Goal: Information Seeking & Learning: Learn about a topic

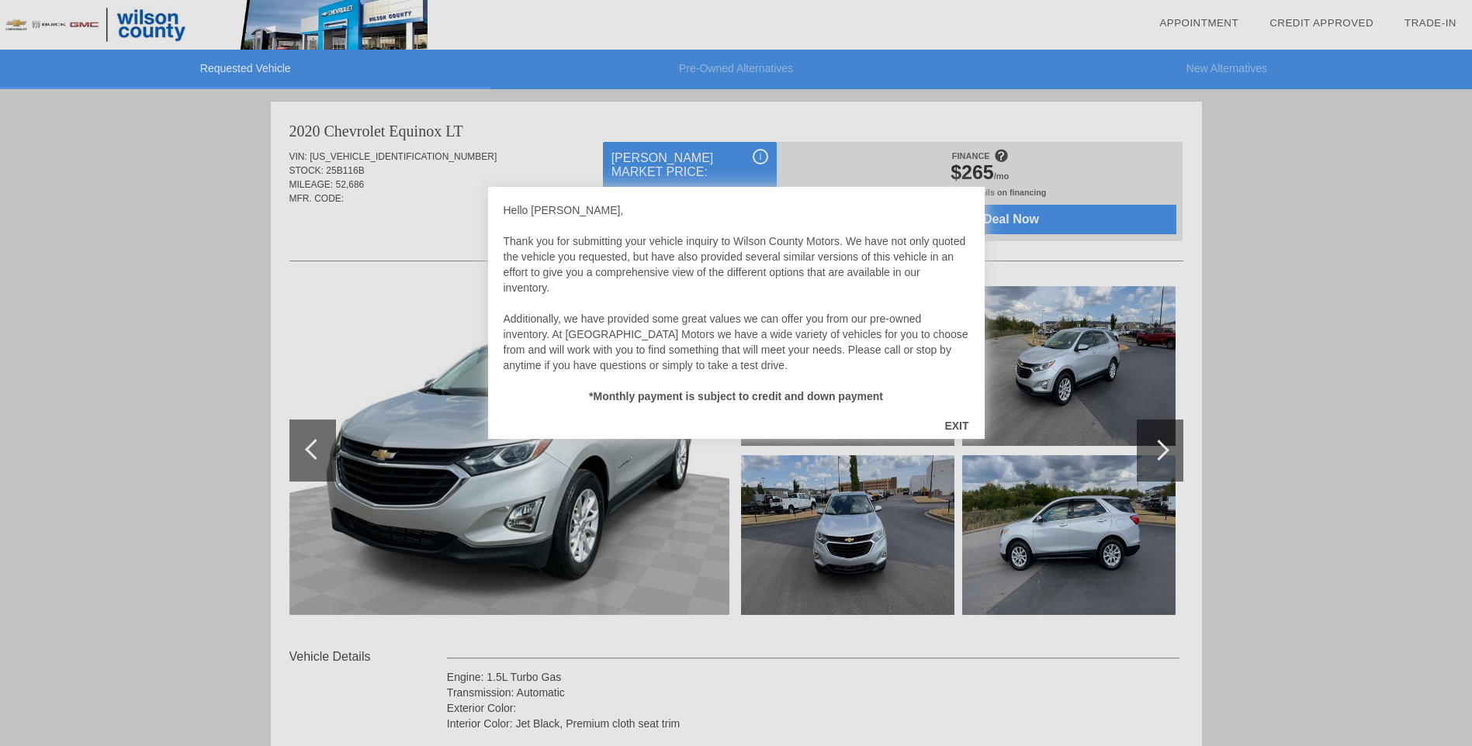
click at [954, 421] on div "EXIT" at bounding box center [956, 426] width 55 height 47
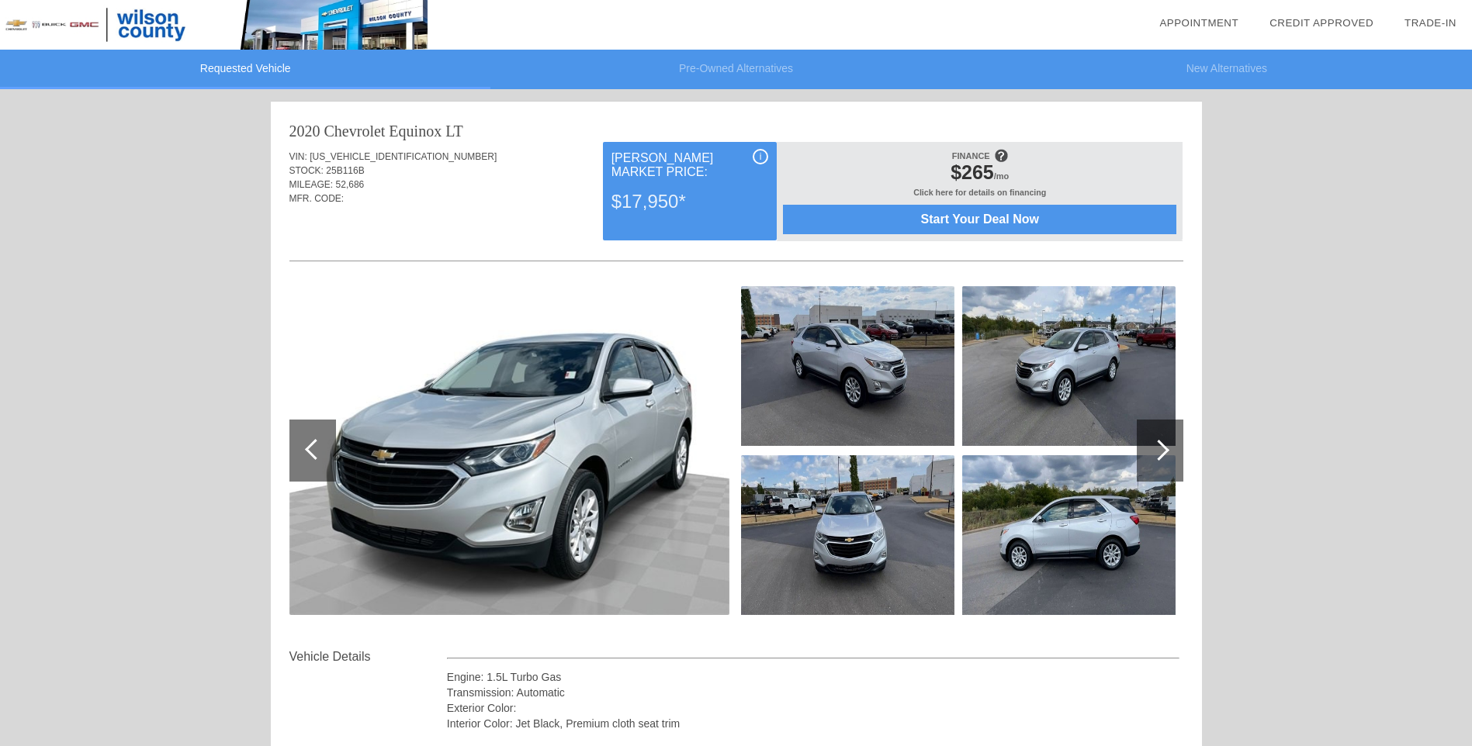
click at [992, 222] on span "Start Your Deal Now" at bounding box center [979, 220] width 355 height 14
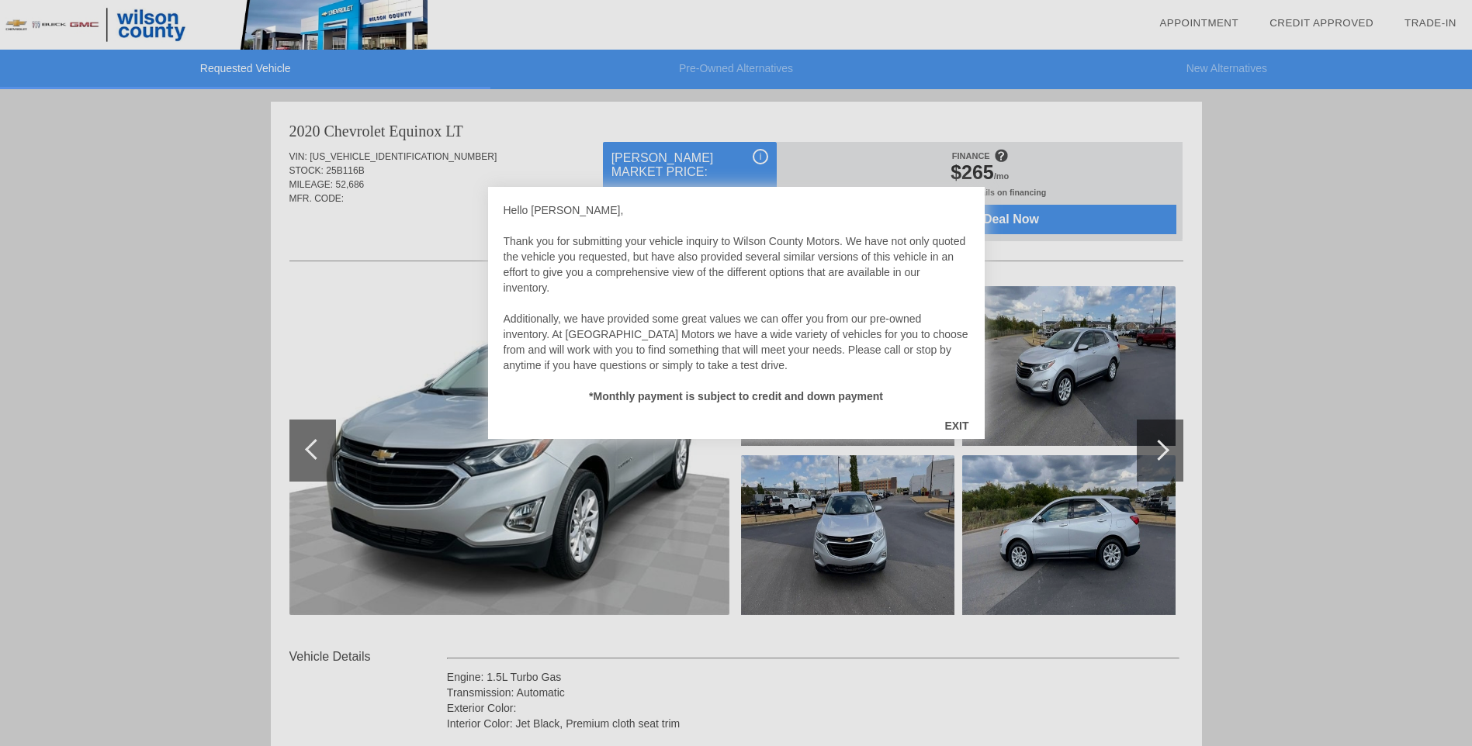
click at [968, 425] on div "EXIT" at bounding box center [956, 426] width 55 height 47
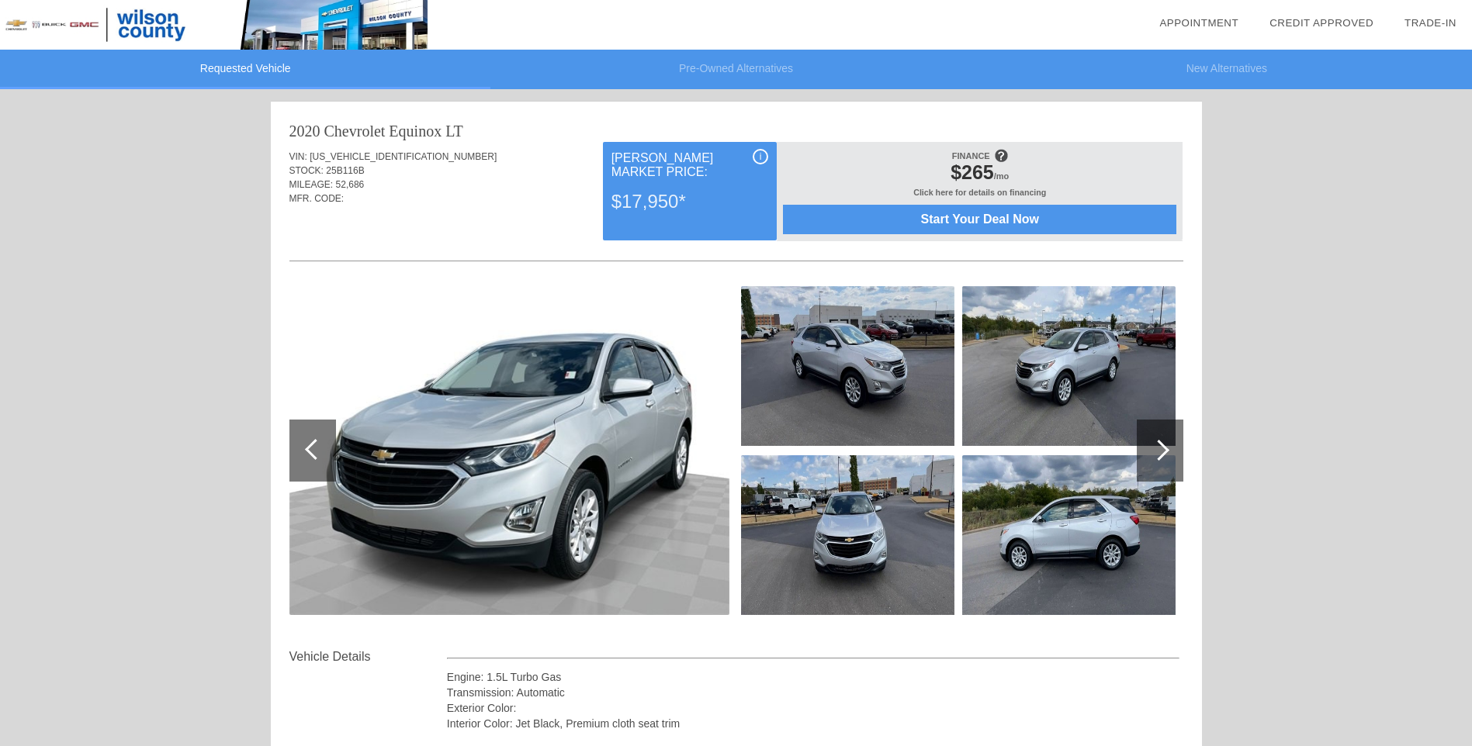
click at [1156, 430] on div at bounding box center [1160, 451] width 47 height 62
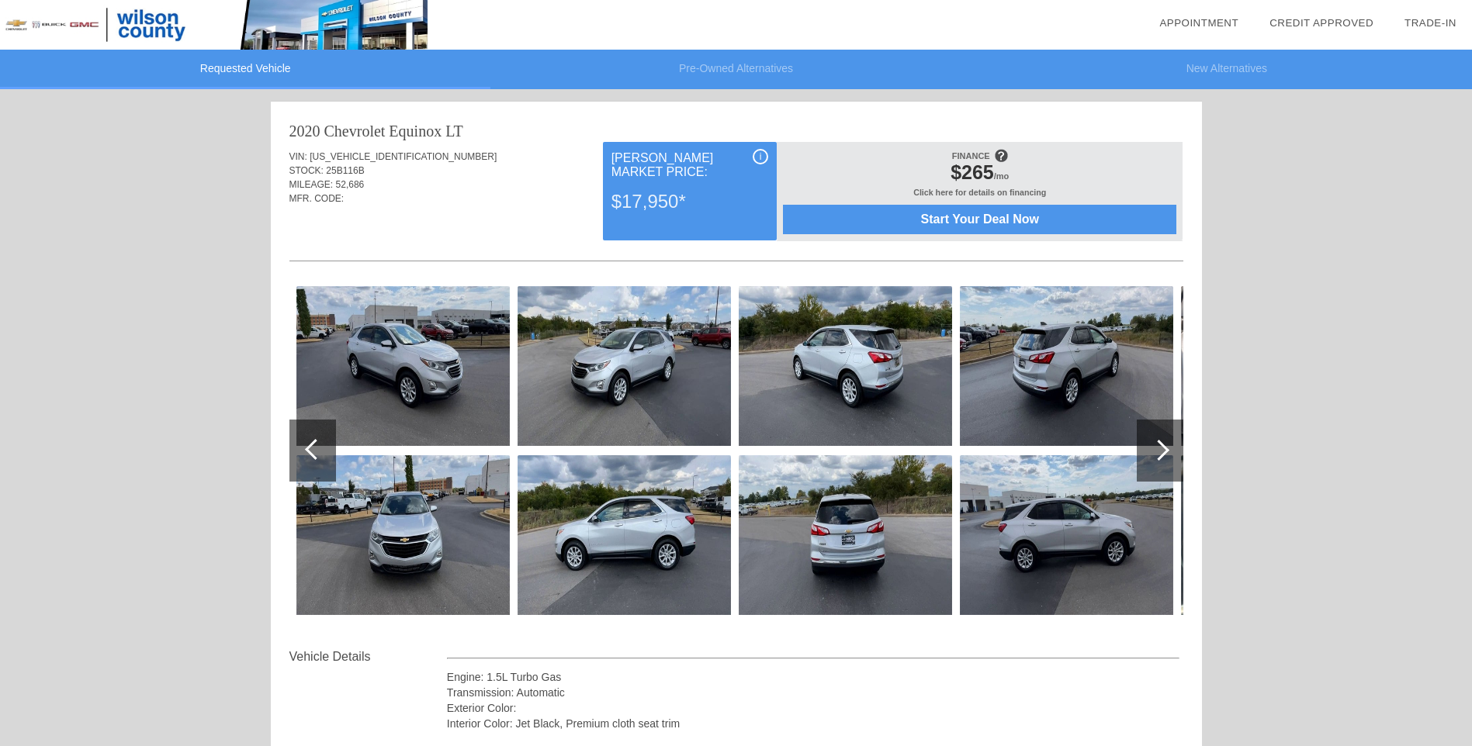
click at [1156, 430] on div at bounding box center [1160, 451] width 47 height 62
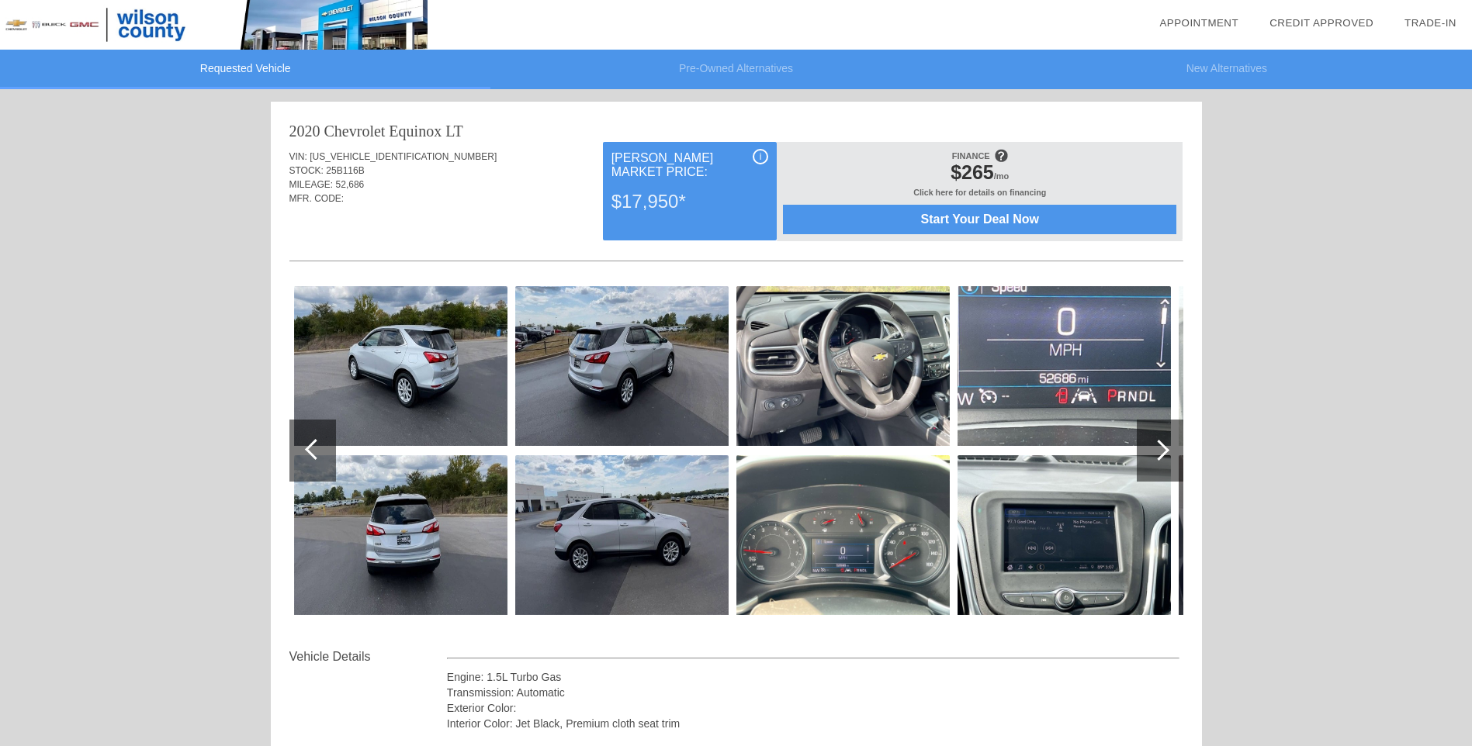
click at [909, 372] on img at bounding box center [842, 366] width 213 height 160
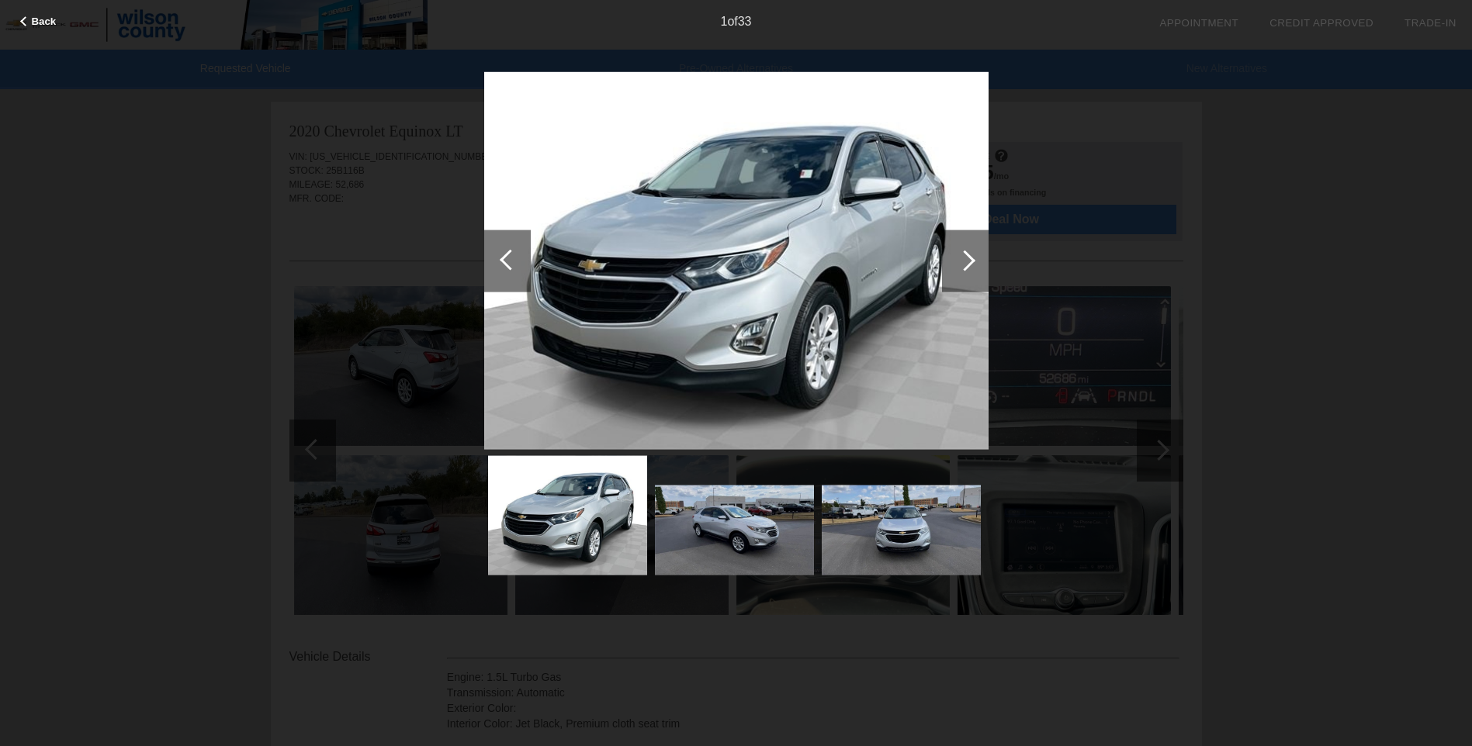
click at [968, 265] on div at bounding box center [964, 260] width 21 height 21
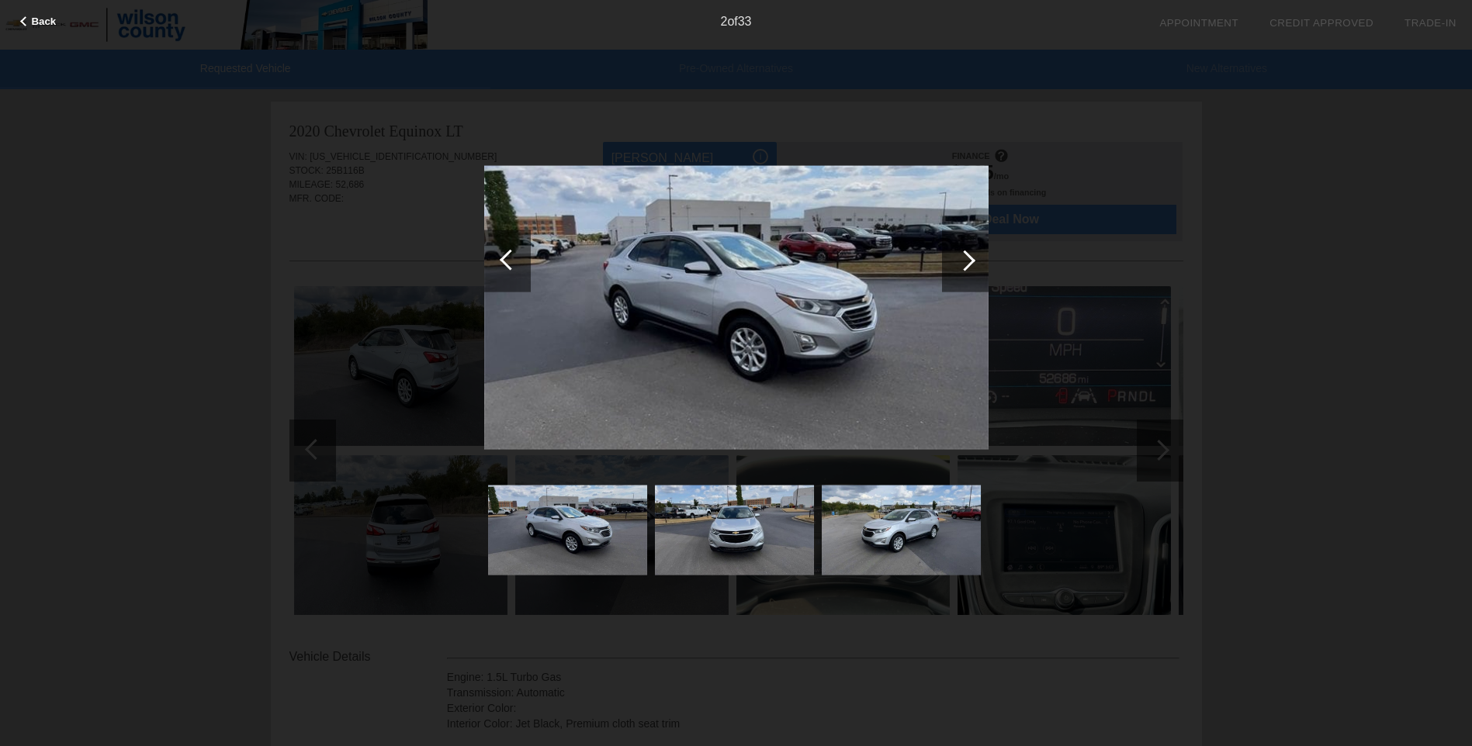
click at [968, 265] on div at bounding box center [964, 260] width 21 height 21
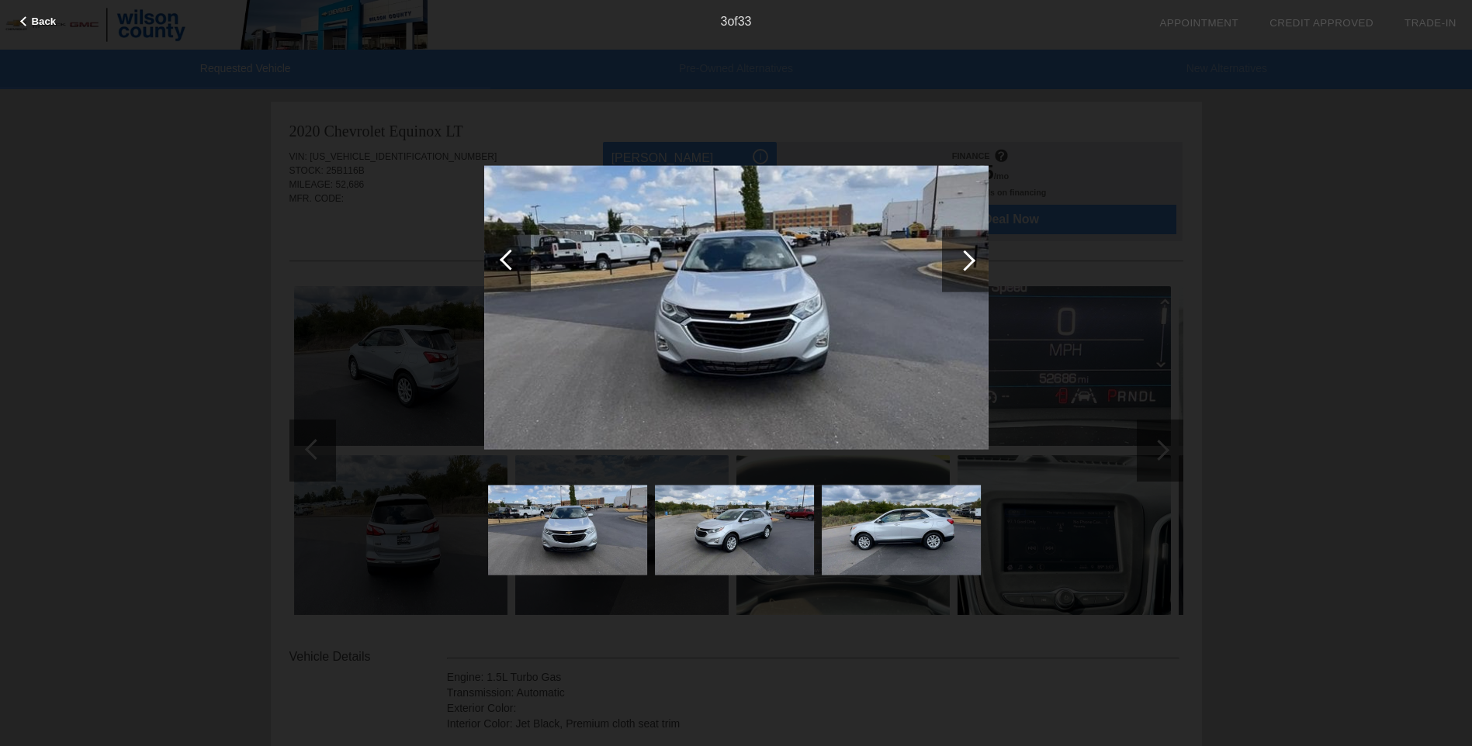
click at [968, 265] on div at bounding box center [964, 260] width 21 height 21
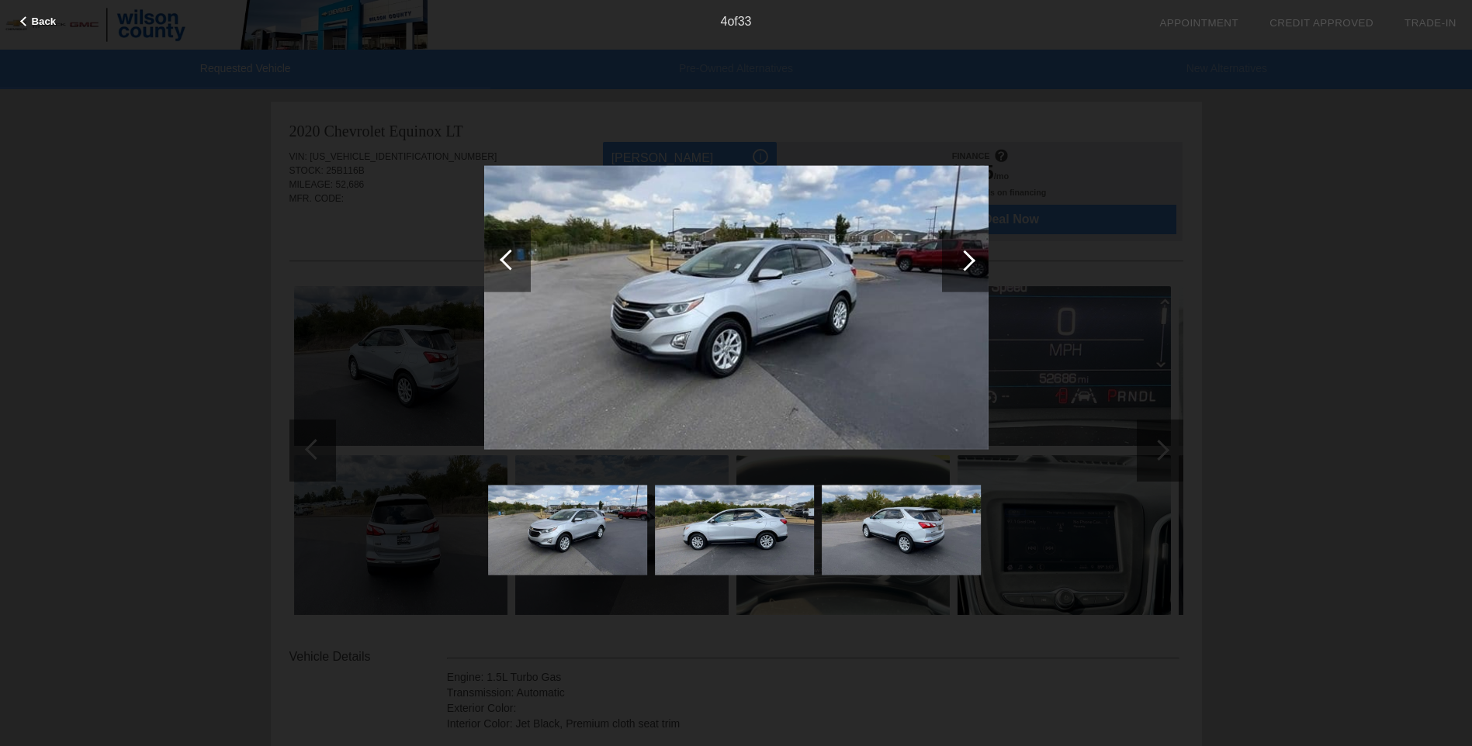
click at [968, 265] on div at bounding box center [964, 260] width 21 height 21
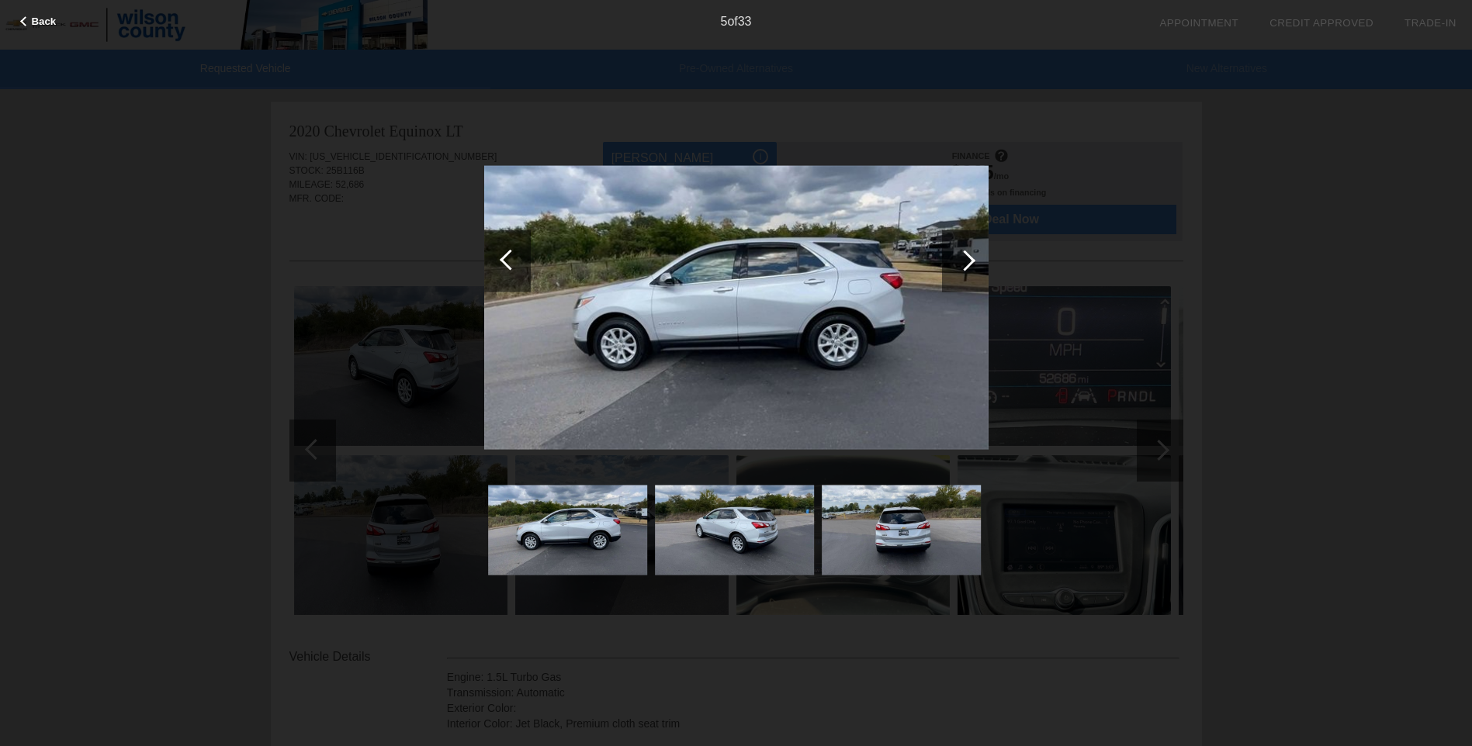
click at [968, 265] on div at bounding box center [964, 260] width 21 height 21
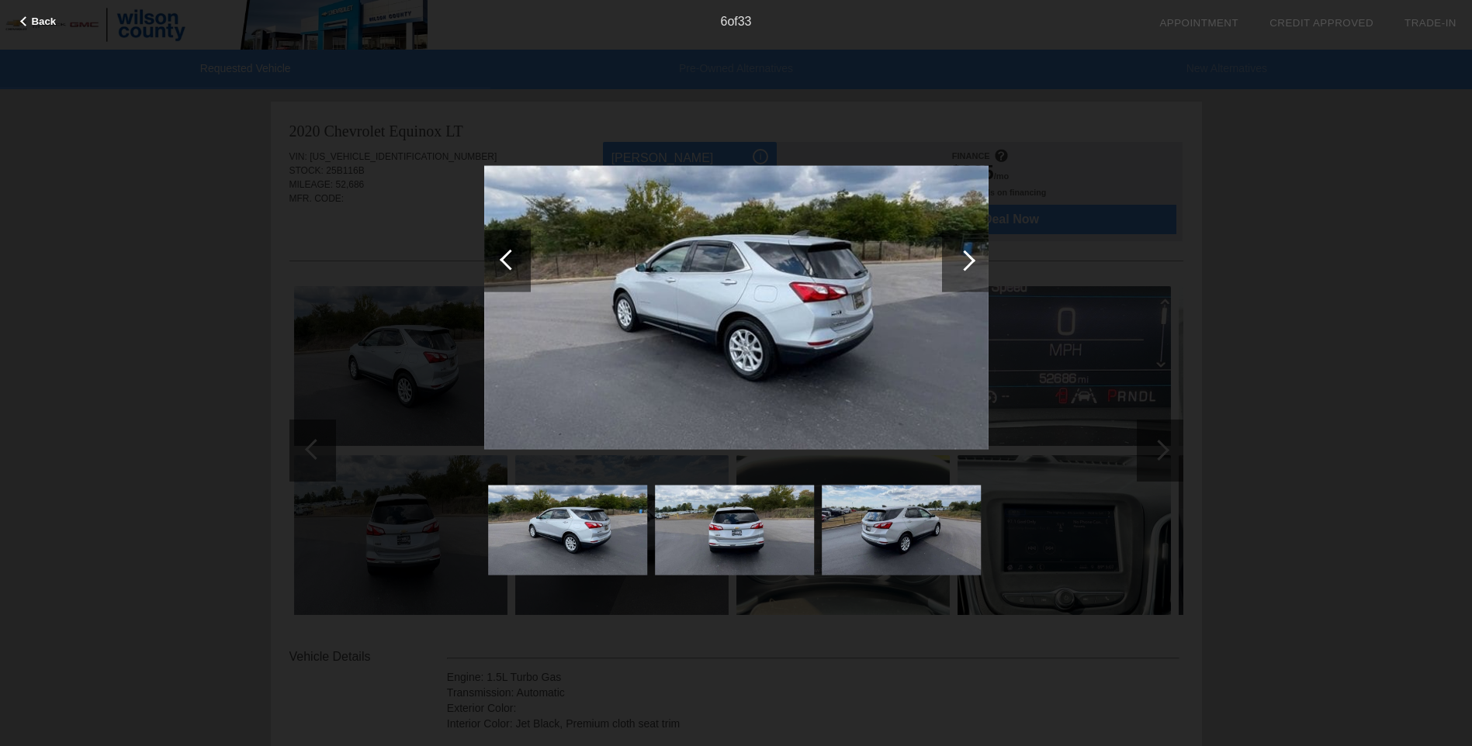
click at [968, 265] on div at bounding box center [964, 260] width 21 height 21
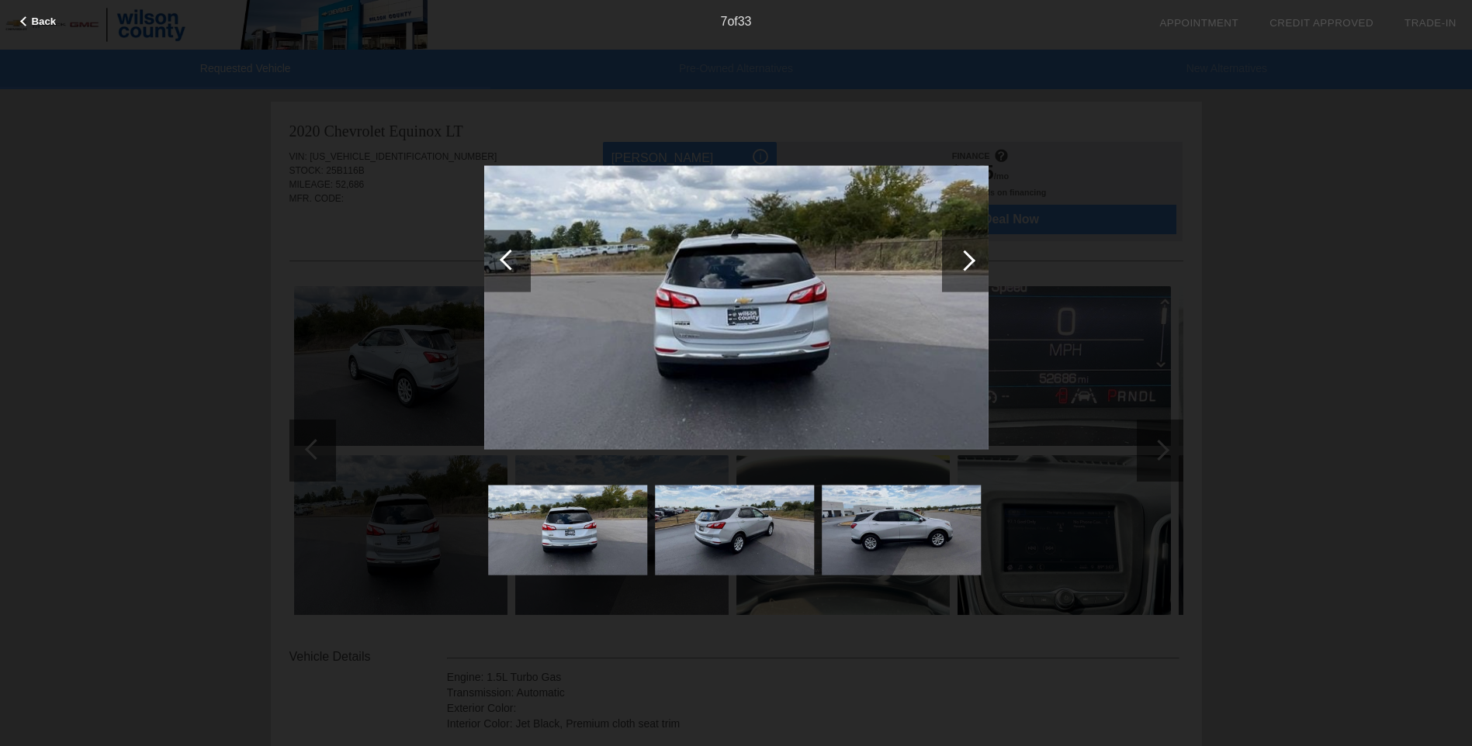
click at [968, 265] on div at bounding box center [964, 260] width 21 height 21
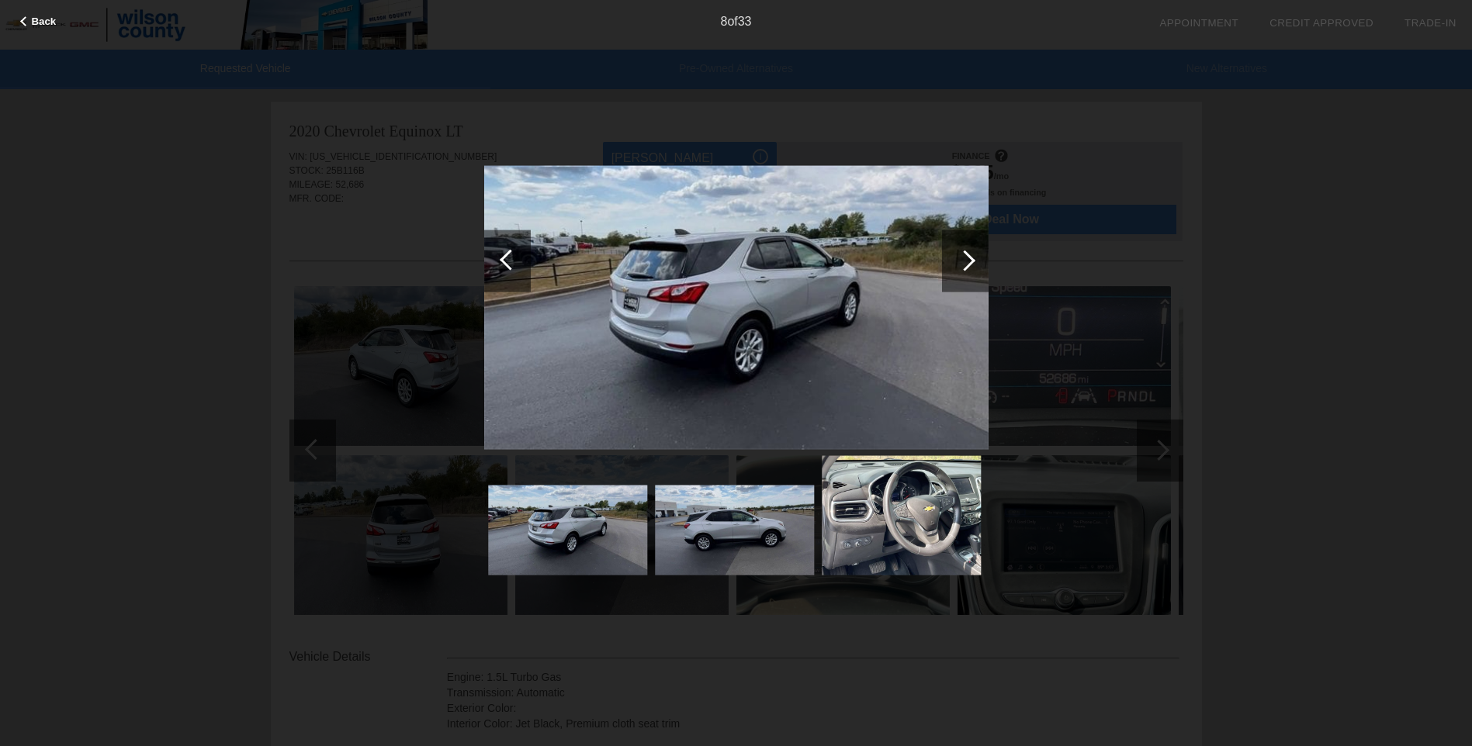
click at [968, 265] on div at bounding box center [964, 260] width 21 height 21
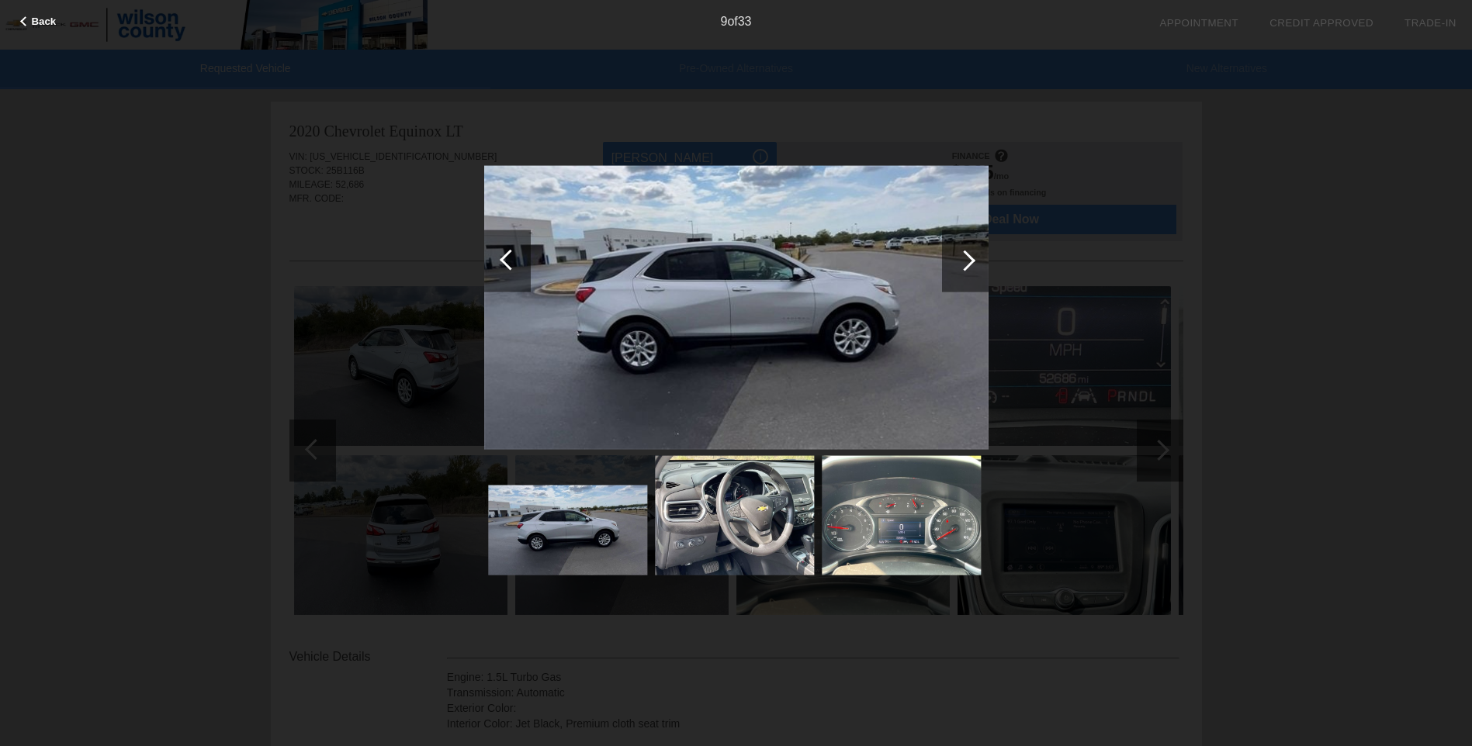
click at [968, 265] on div at bounding box center [964, 260] width 21 height 21
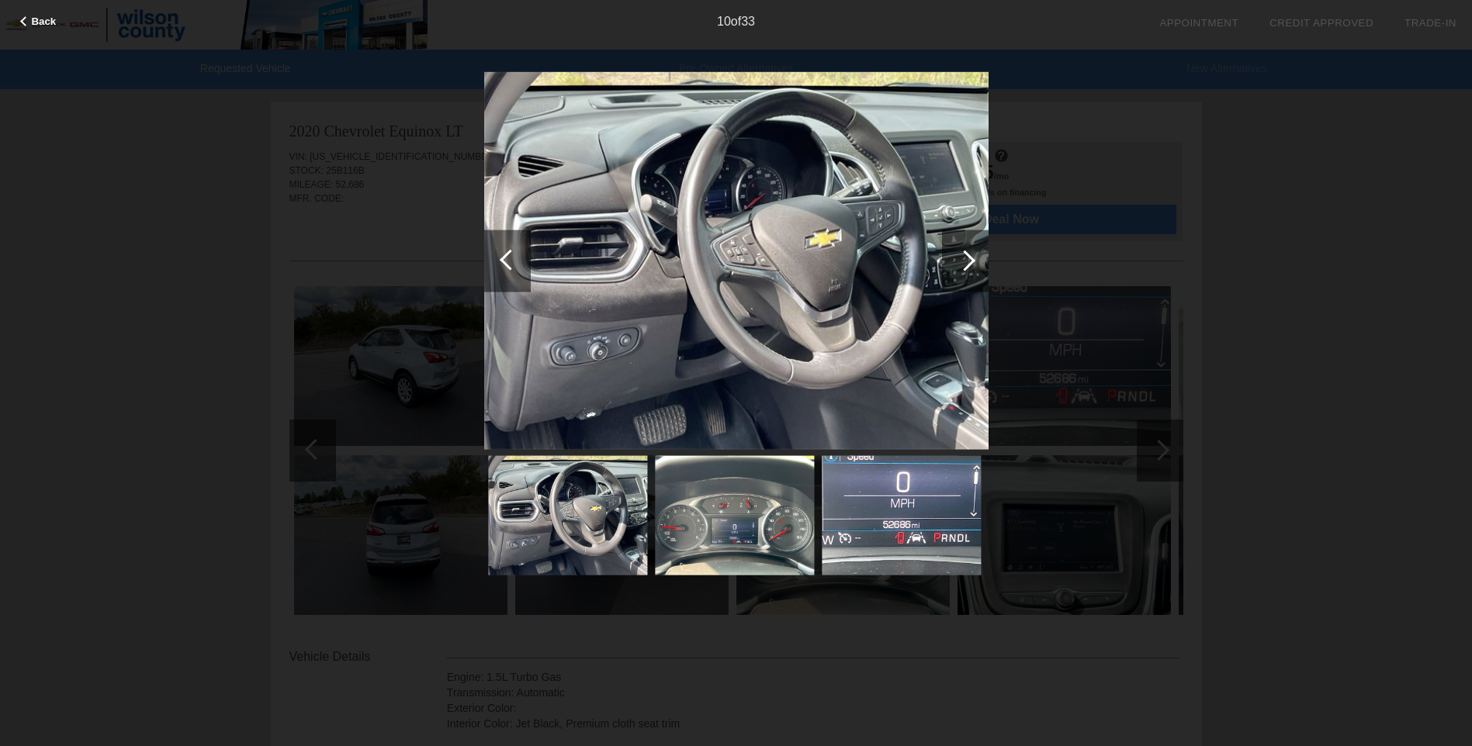
click at [968, 265] on div at bounding box center [964, 260] width 21 height 21
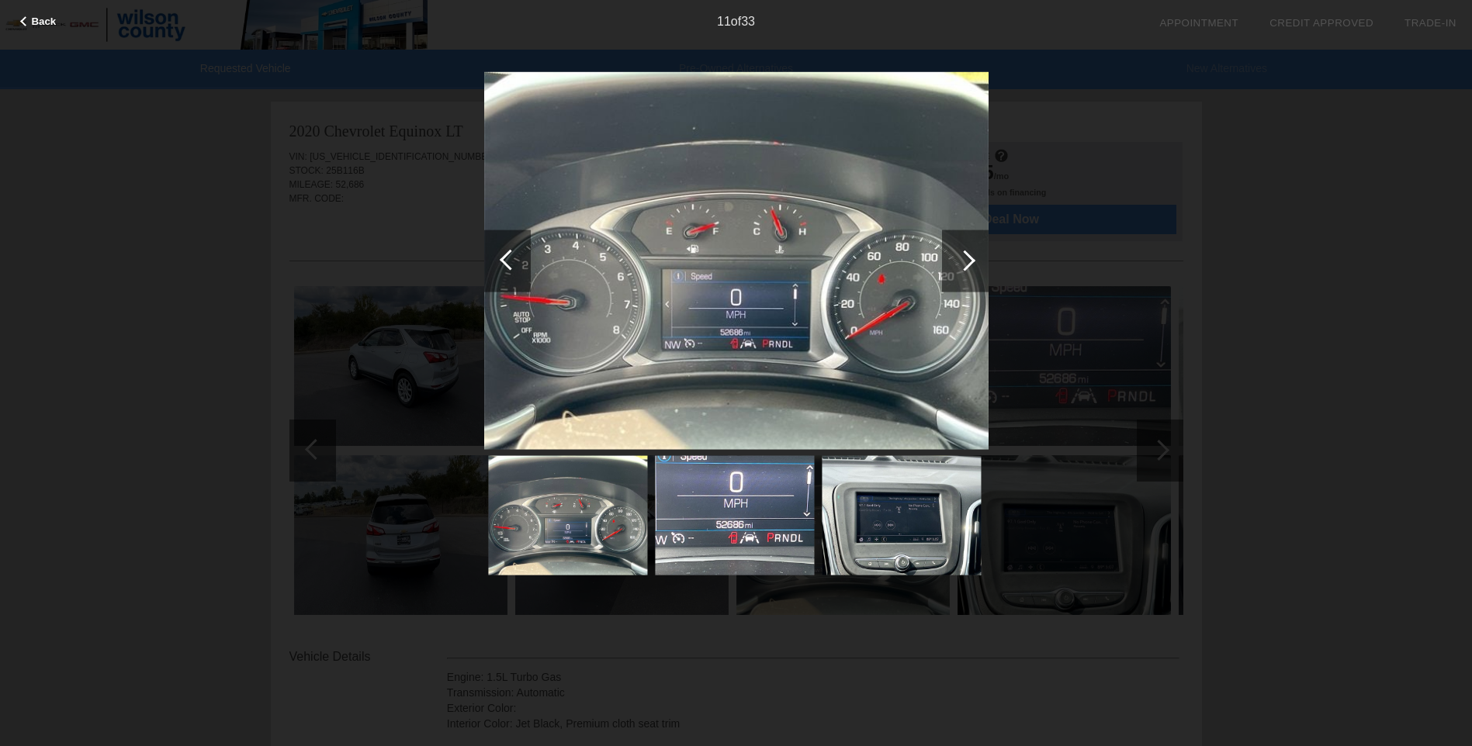
click at [968, 265] on div at bounding box center [964, 260] width 21 height 21
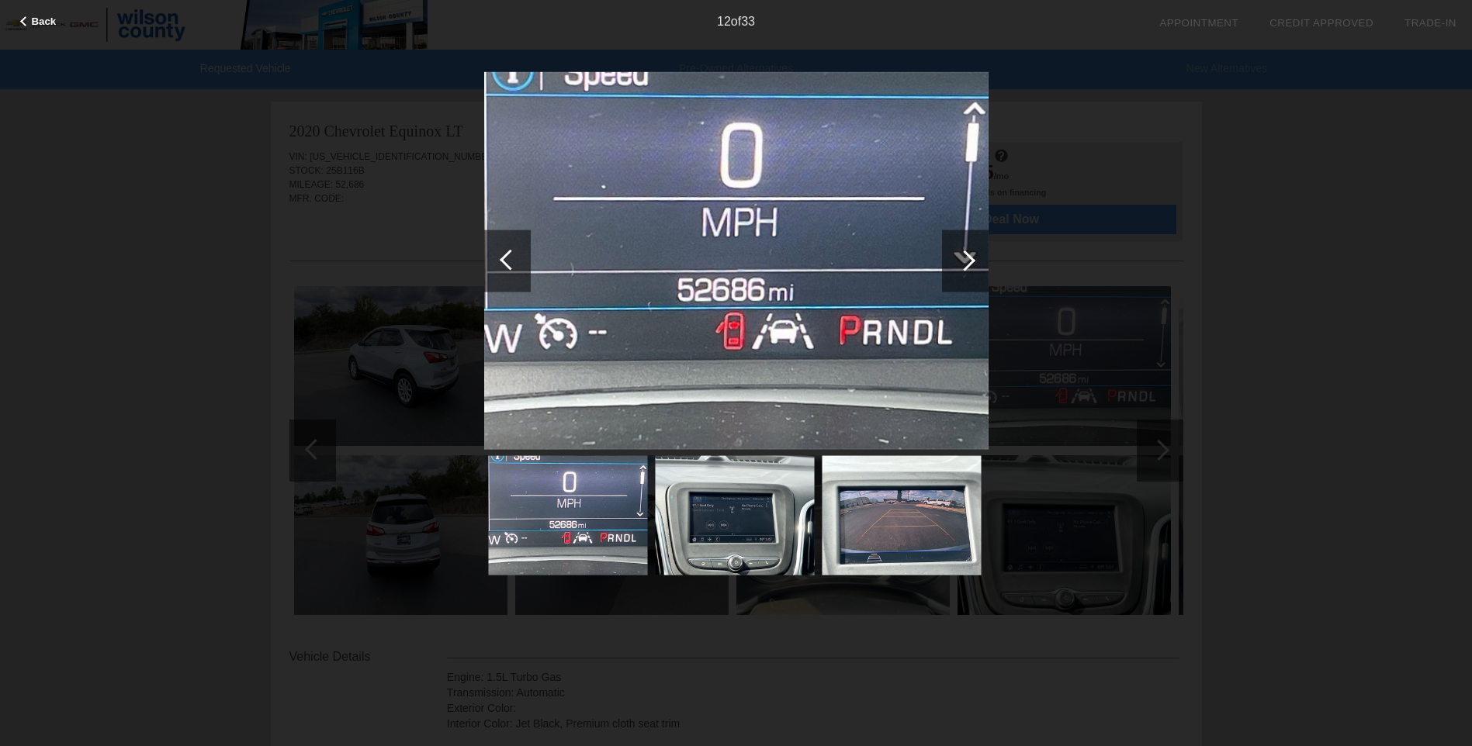
click at [968, 265] on div at bounding box center [964, 260] width 21 height 21
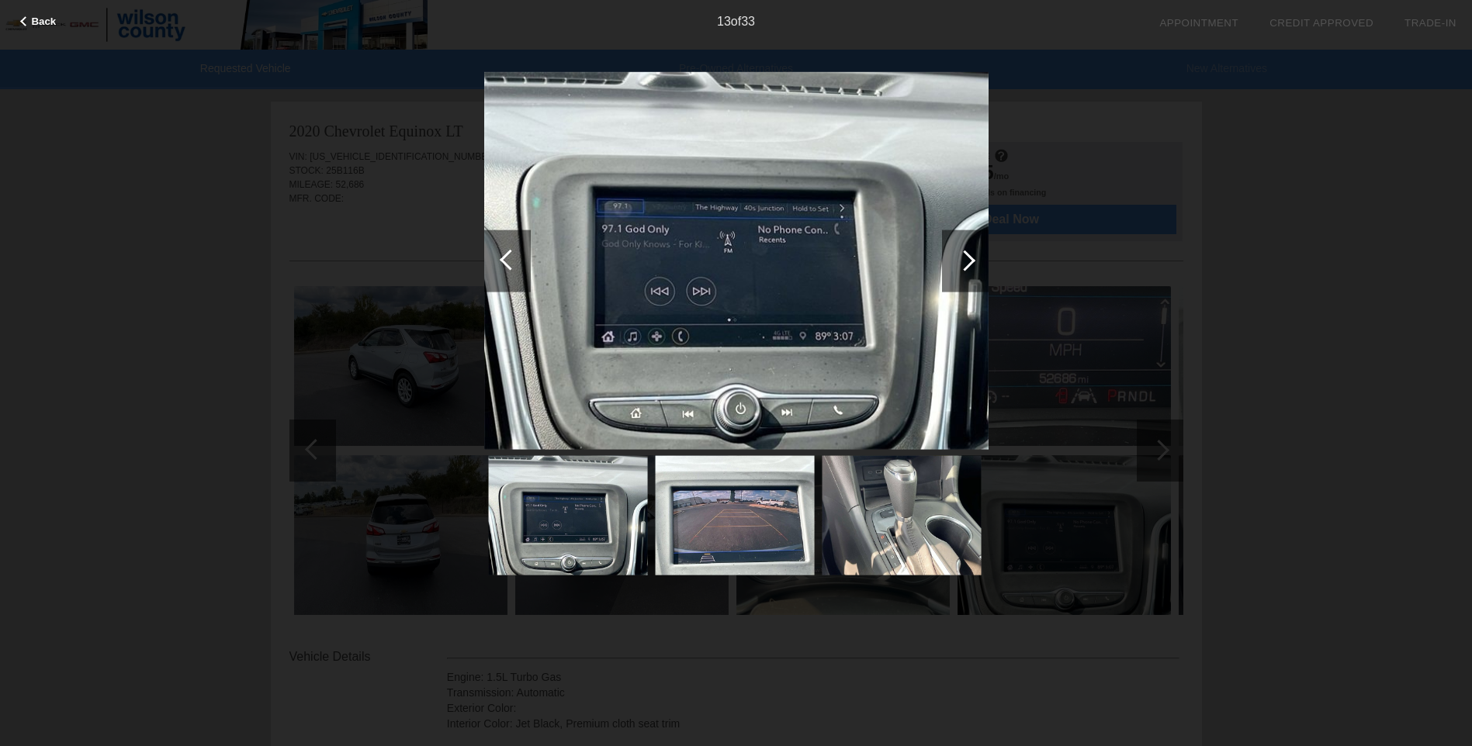
click at [968, 265] on div at bounding box center [964, 260] width 21 height 21
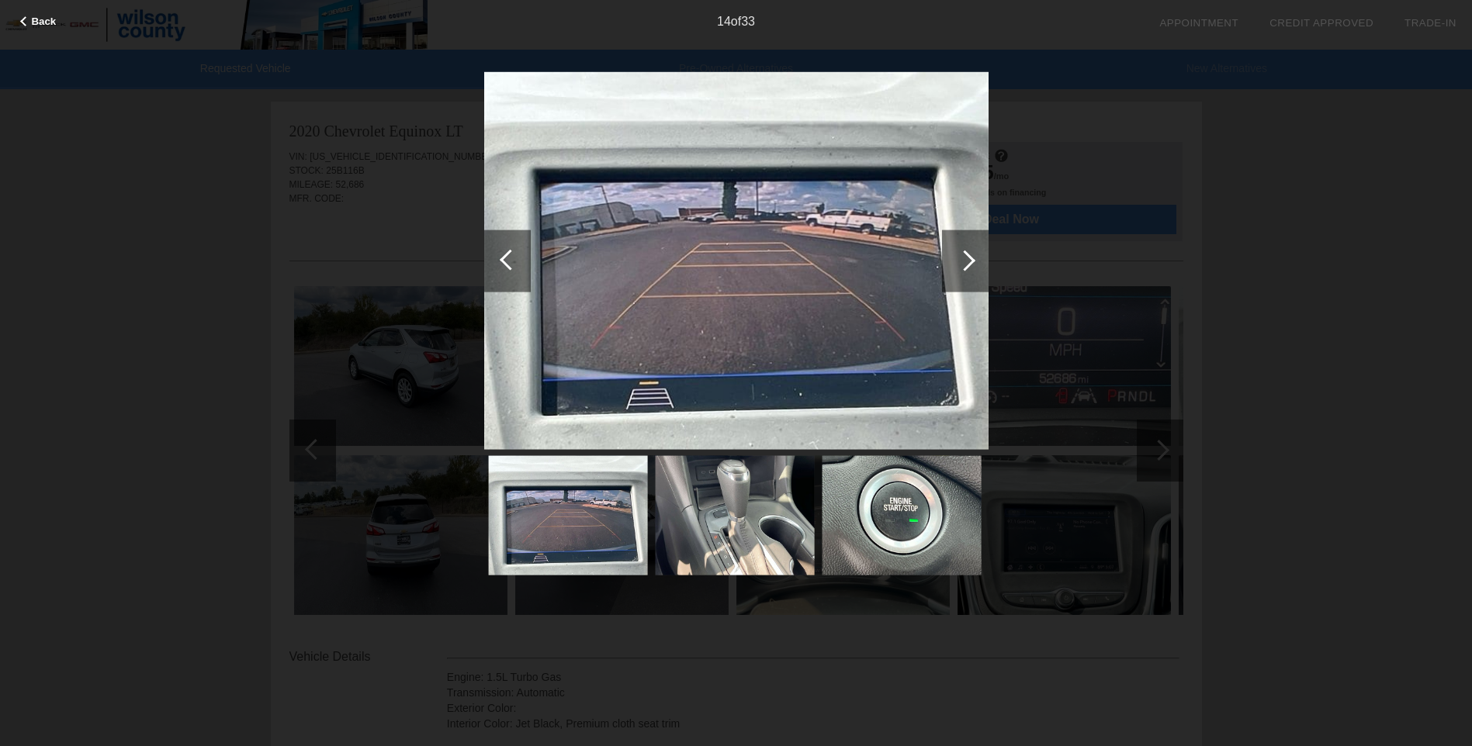
click at [968, 265] on div at bounding box center [964, 260] width 21 height 21
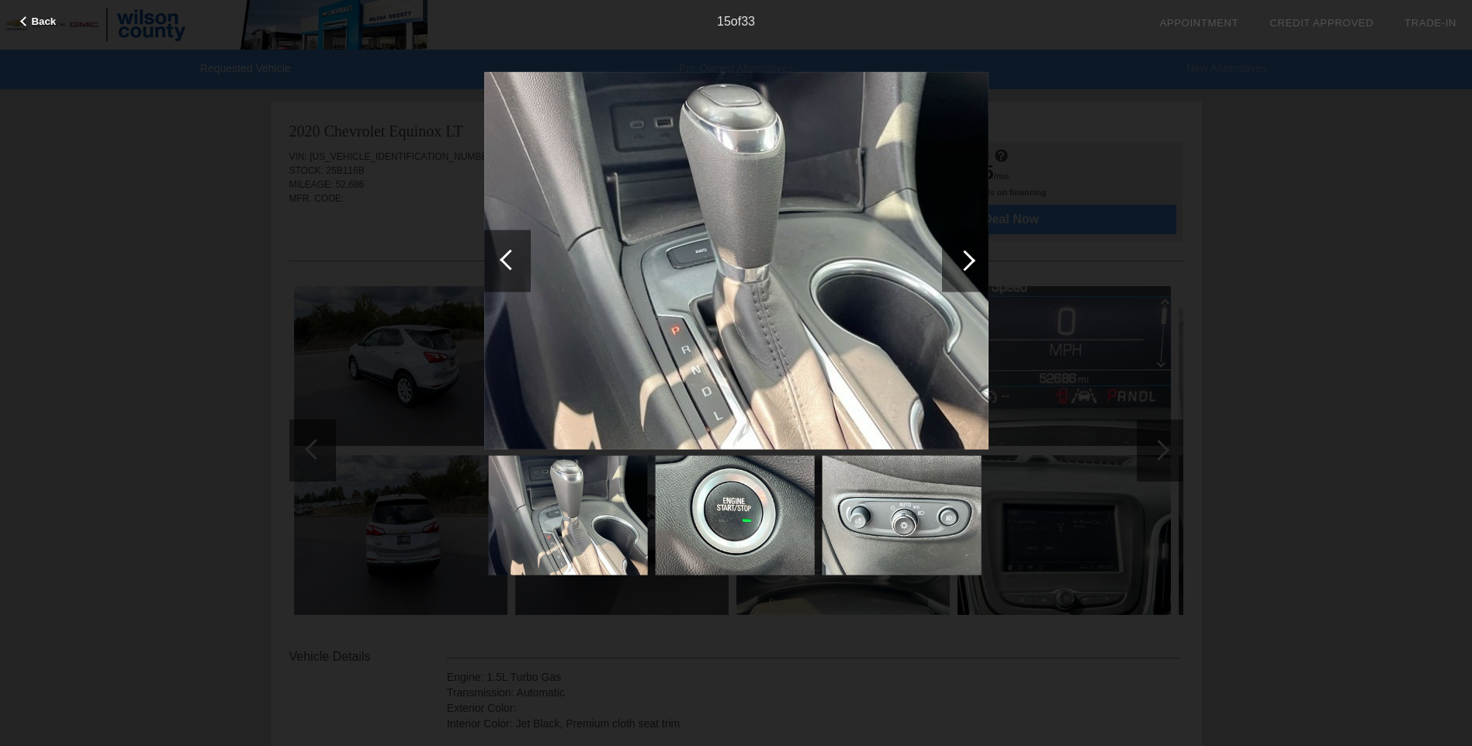
click at [968, 265] on div at bounding box center [964, 260] width 21 height 21
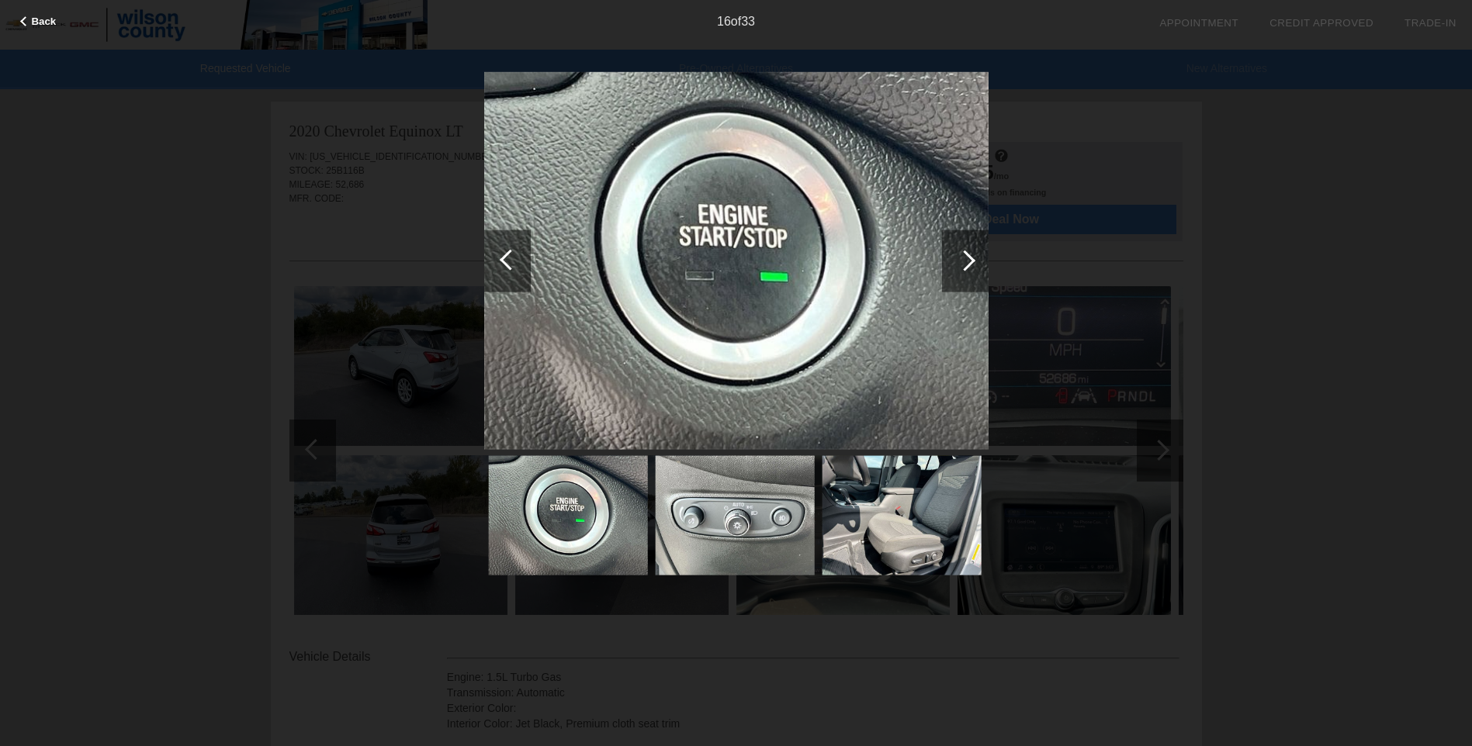
click at [968, 265] on div at bounding box center [964, 260] width 21 height 21
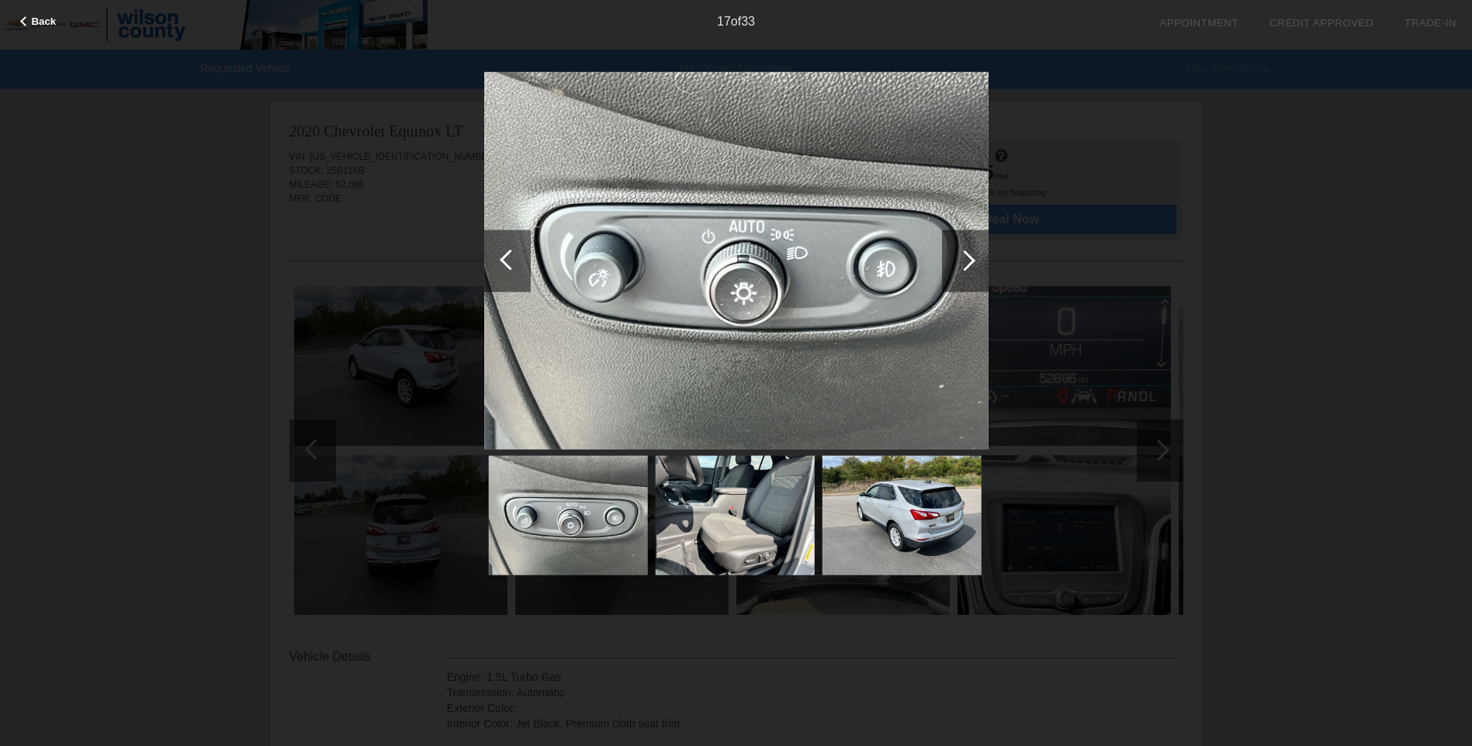
click at [968, 265] on div at bounding box center [964, 260] width 21 height 21
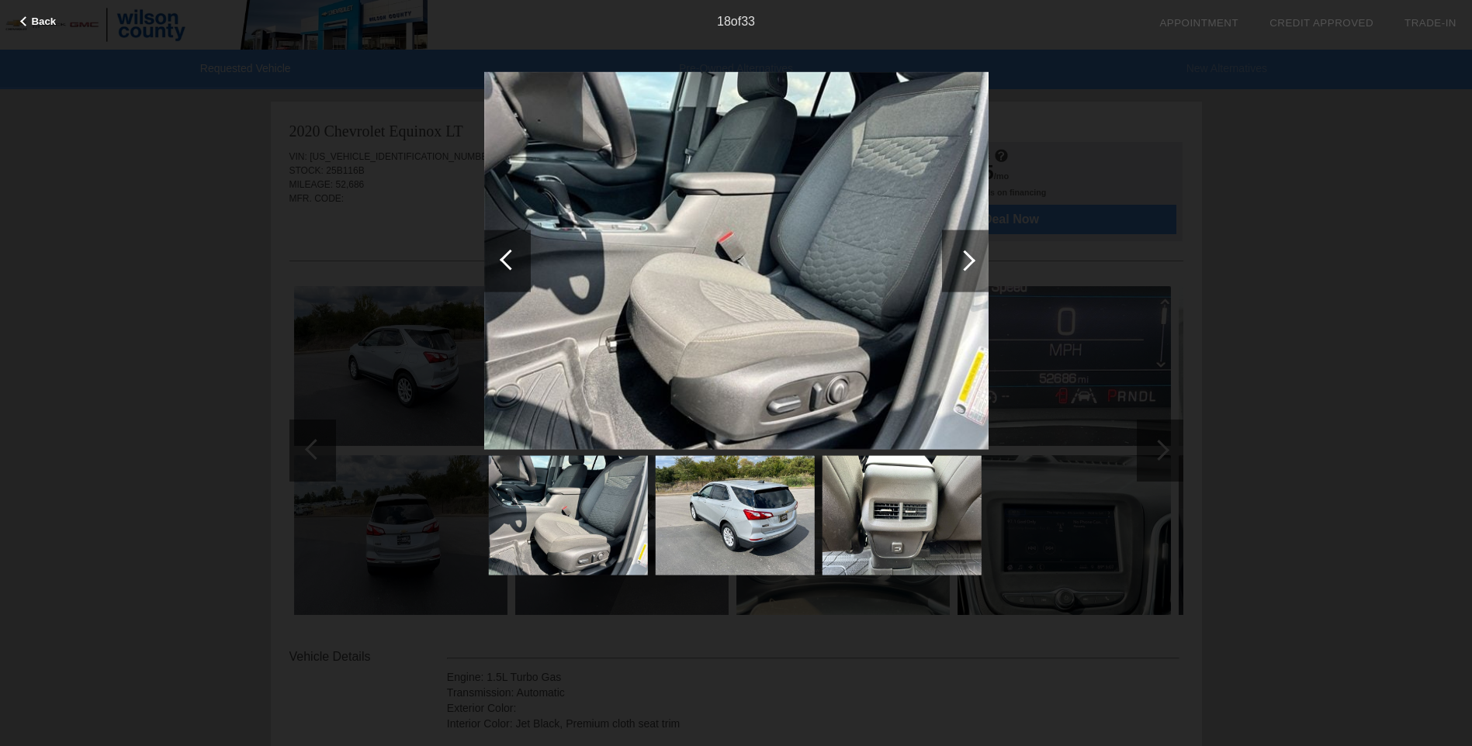
click at [968, 265] on div at bounding box center [964, 260] width 21 height 21
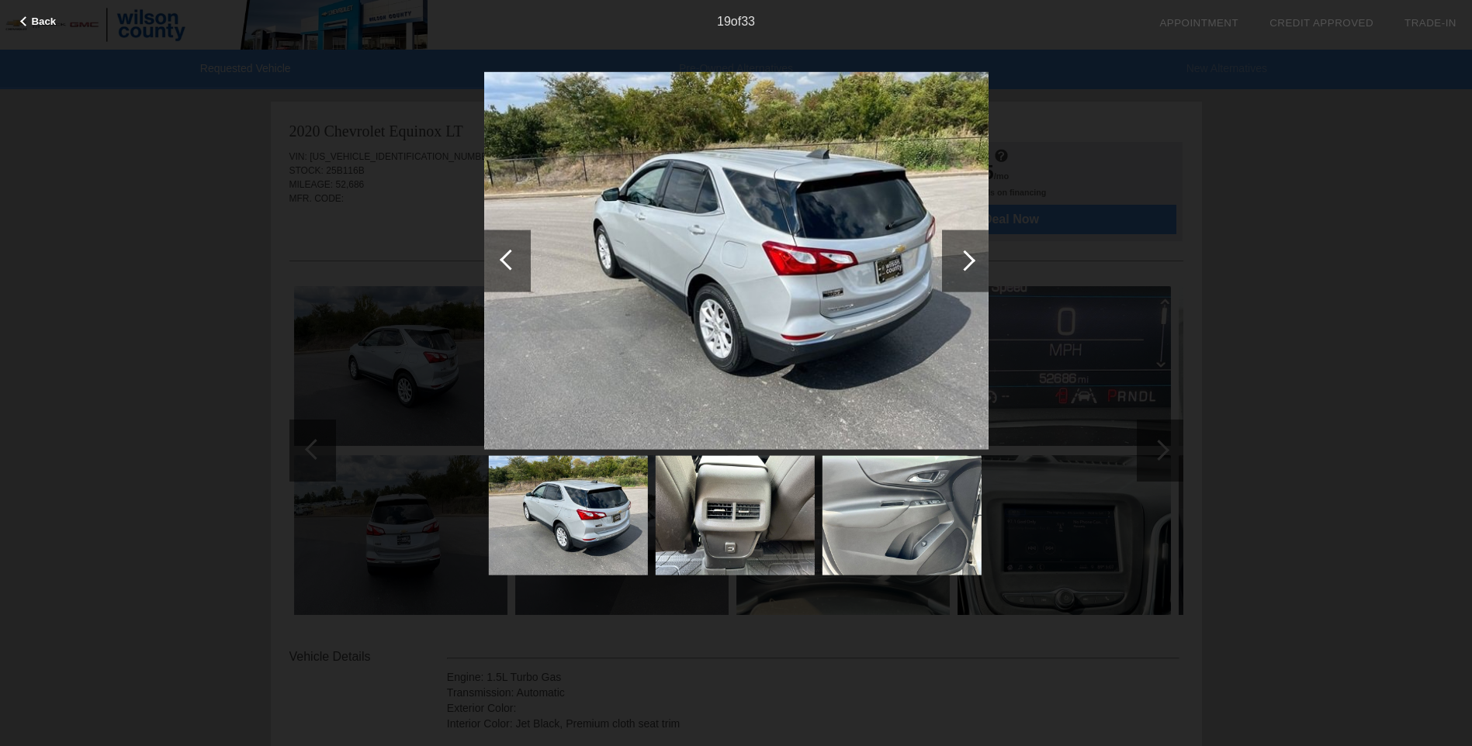
click at [968, 265] on div at bounding box center [964, 260] width 21 height 21
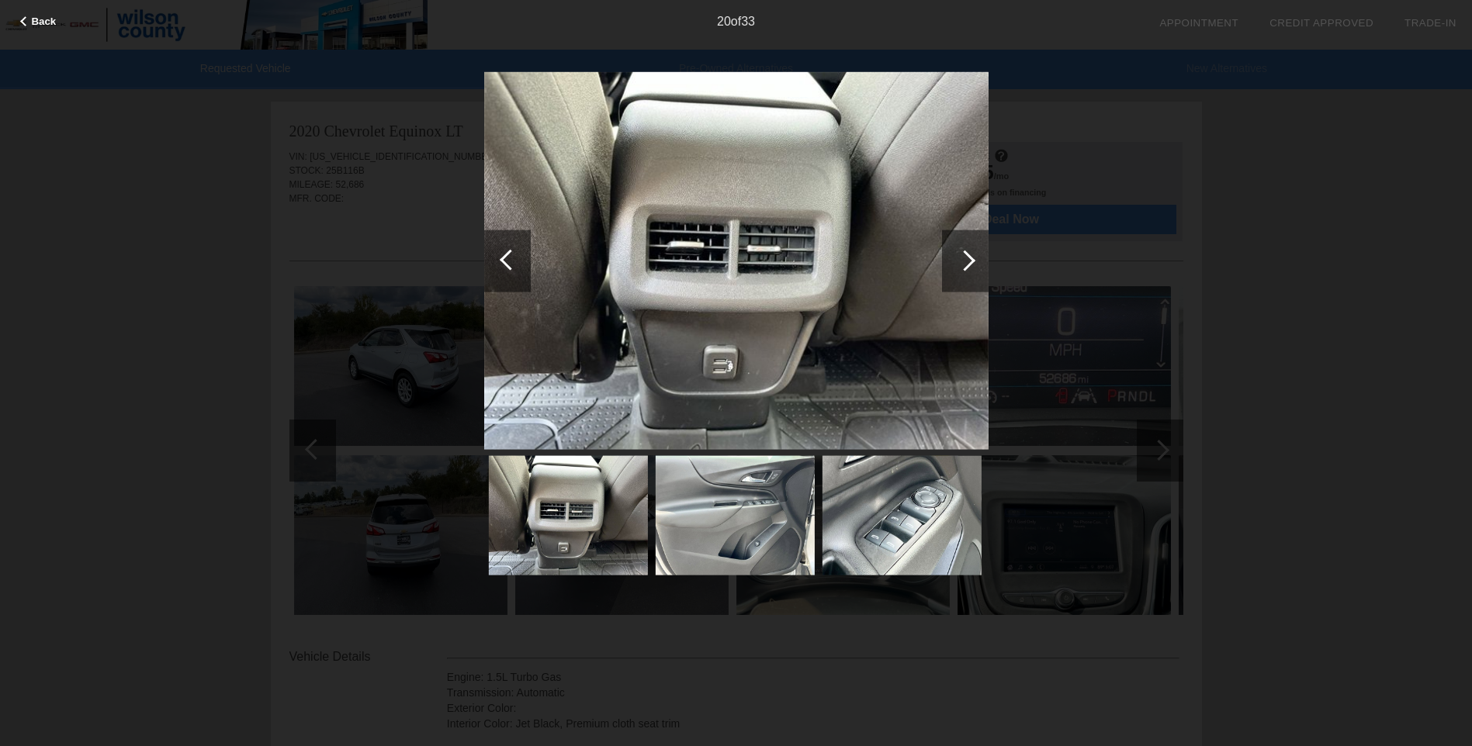
click at [968, 265] on div at bounding box center [964, 260] width 21 height 21
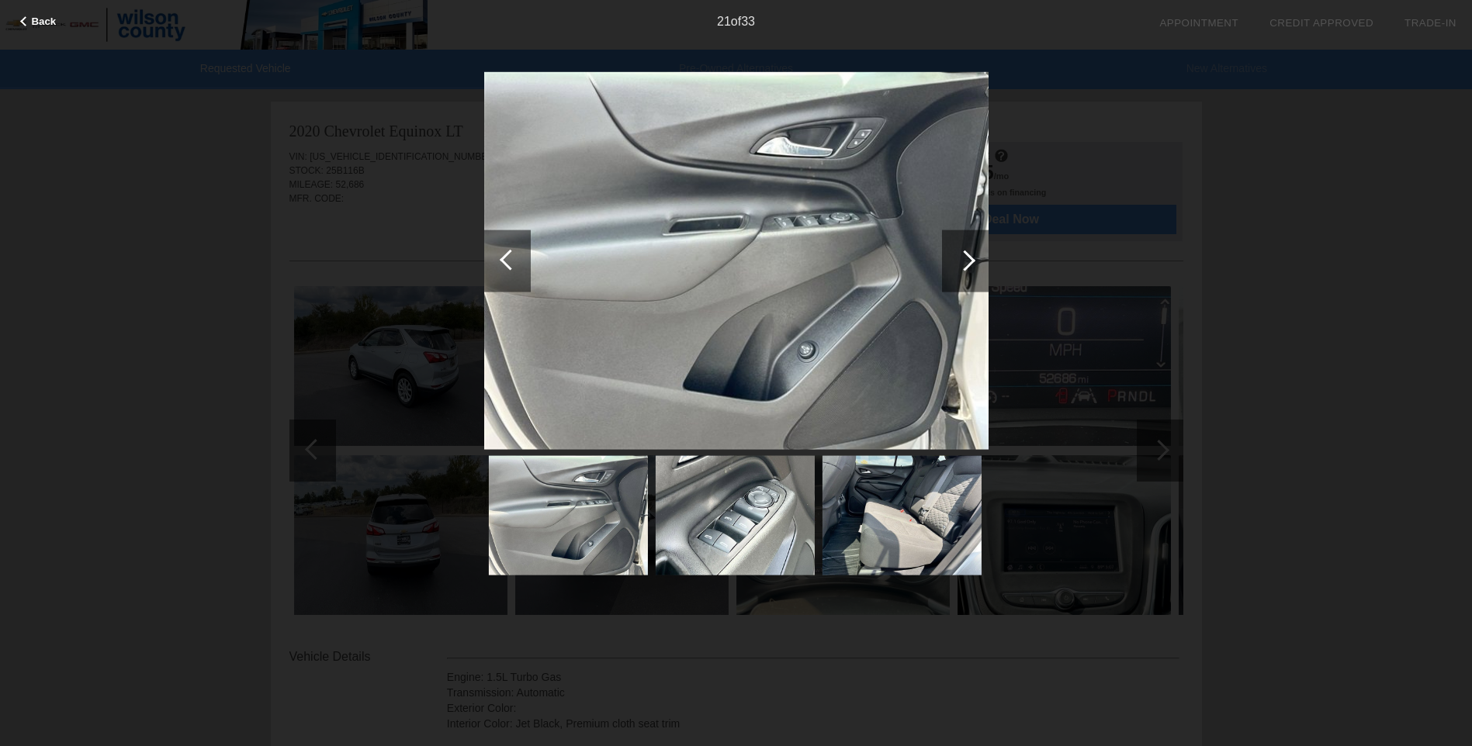
click at [497, 256] on div at bounding box center [507, 261] width 47 height 62
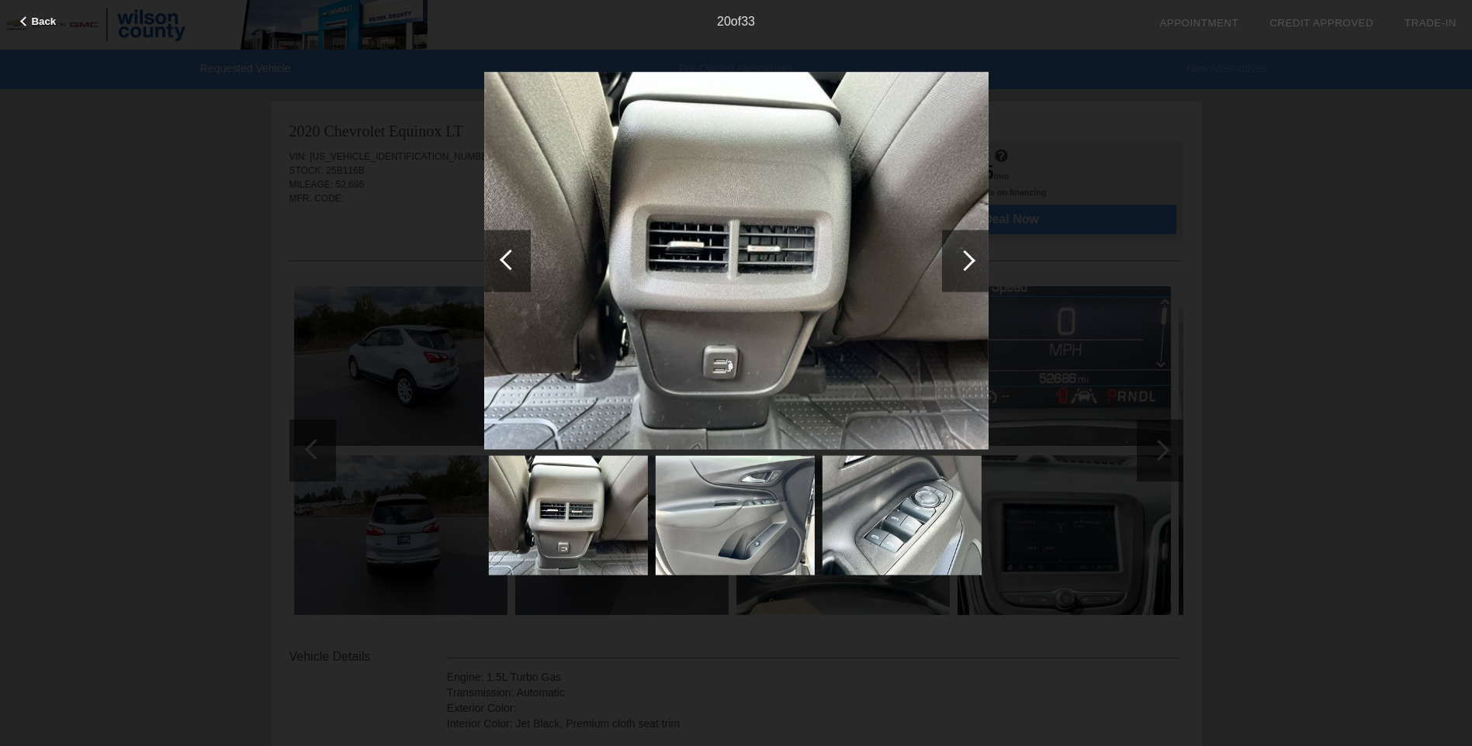
click at [961, 272] on div at bounding box center [965, 261] width 47 height 62
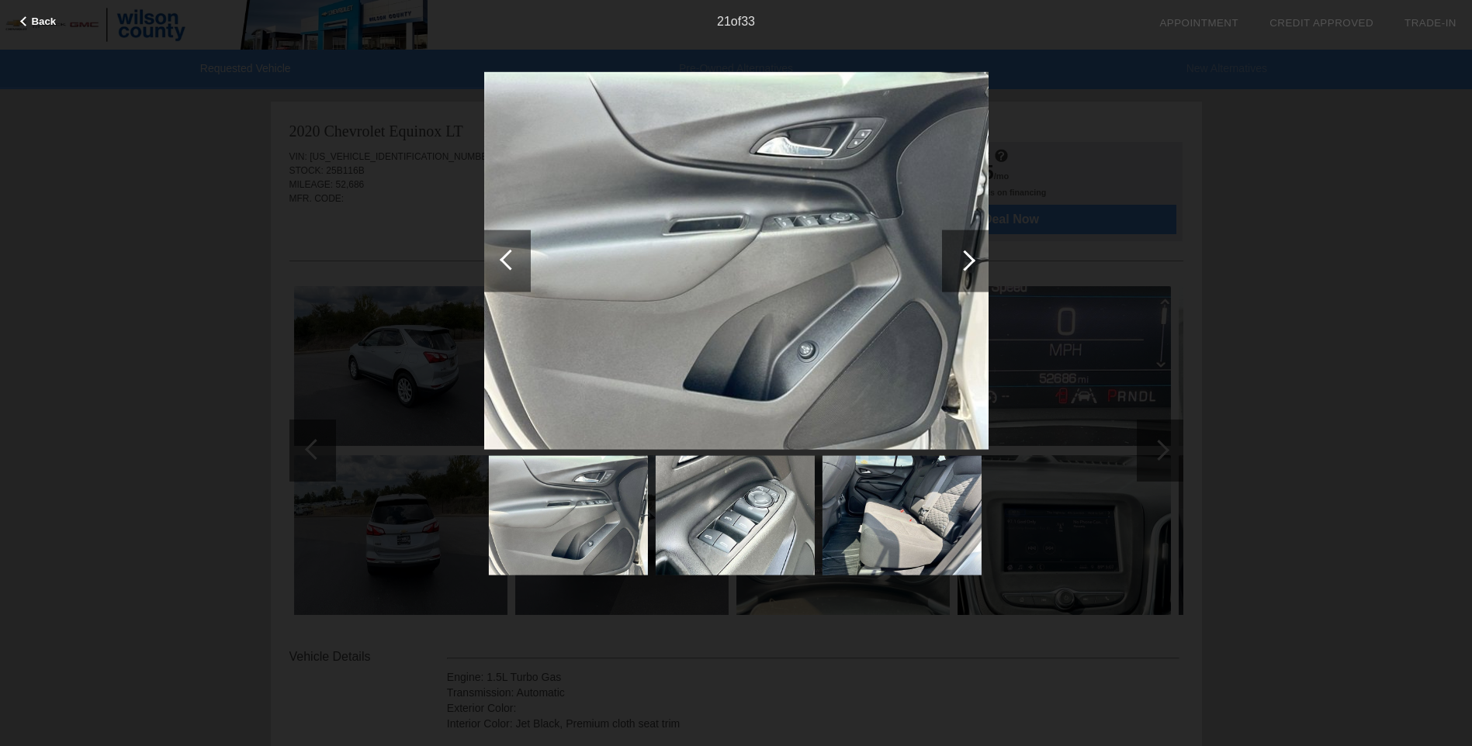
click at [961, 272] on div at bounding box center [965, 261] width 47 height 62
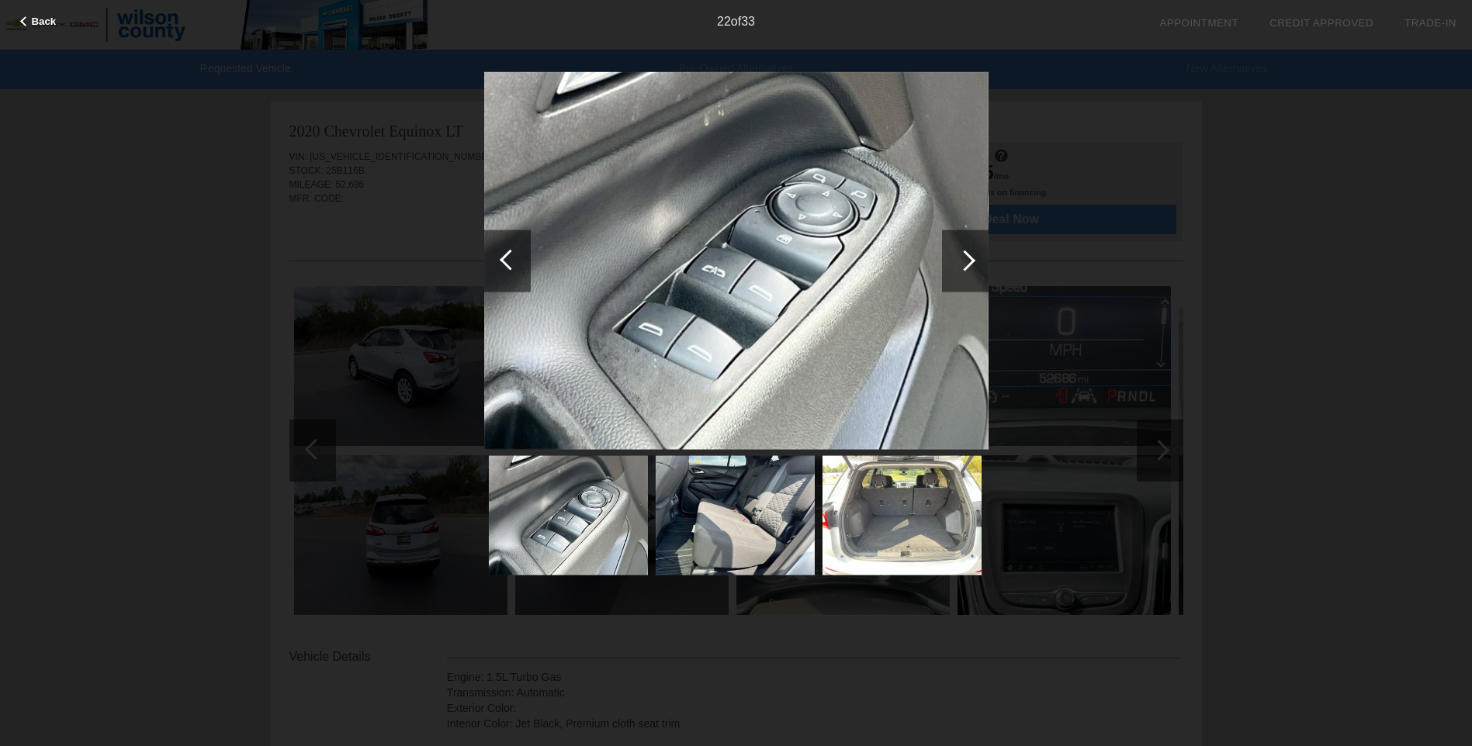
click at [961, 272] on div at bounding box center [965, 261] width 47 height 62
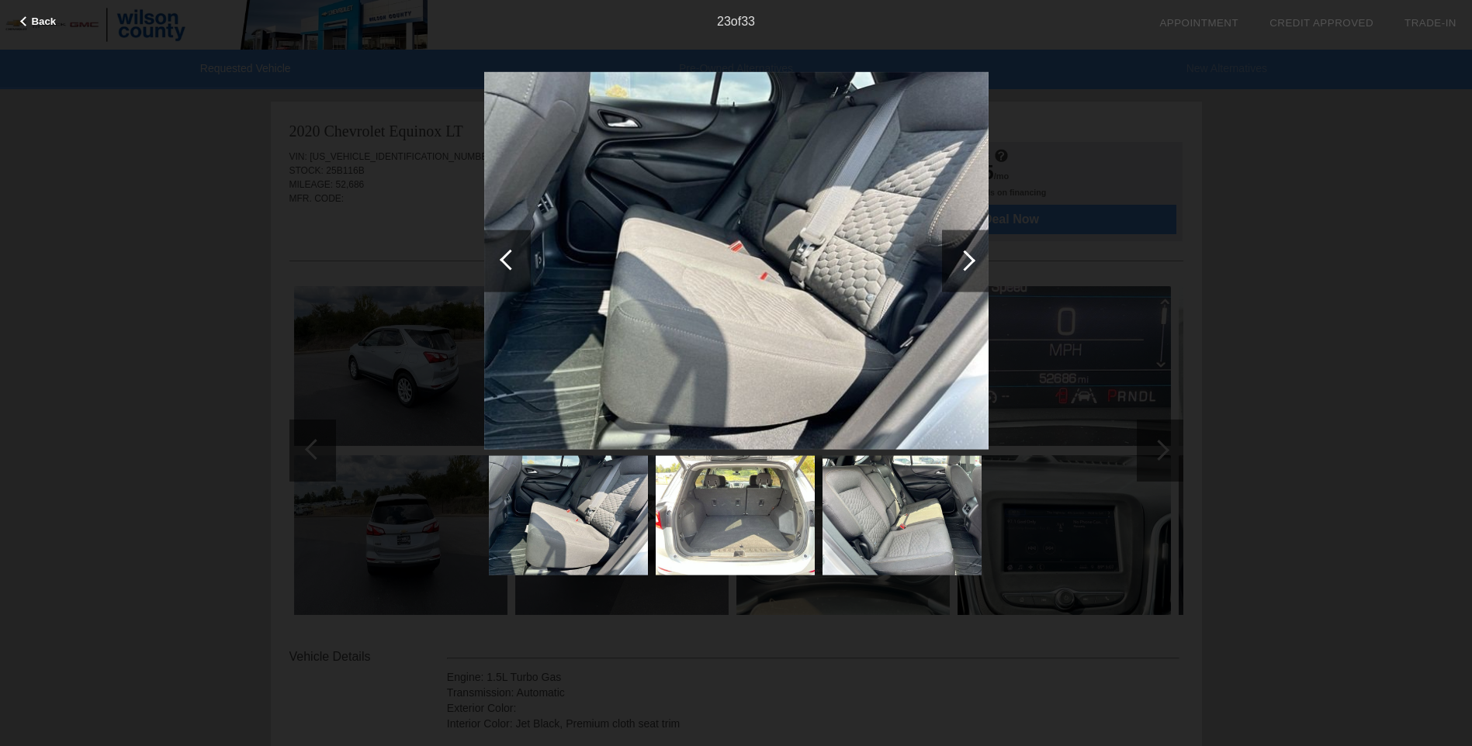
click at [961, 272] on div at bounding box center [965, 261] width 47 height 62
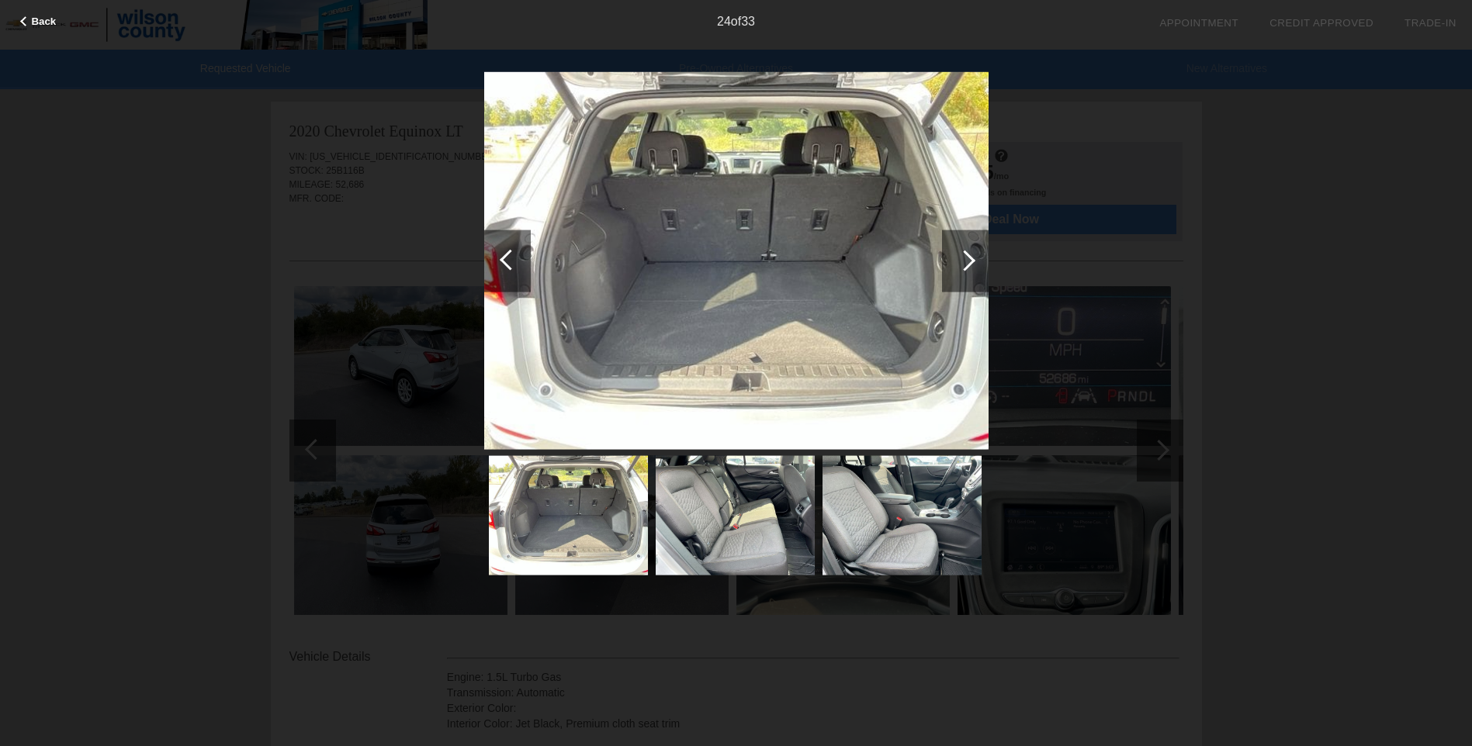
click at [961, 272] on div at bounding box center [965, 261] width 47 height 62
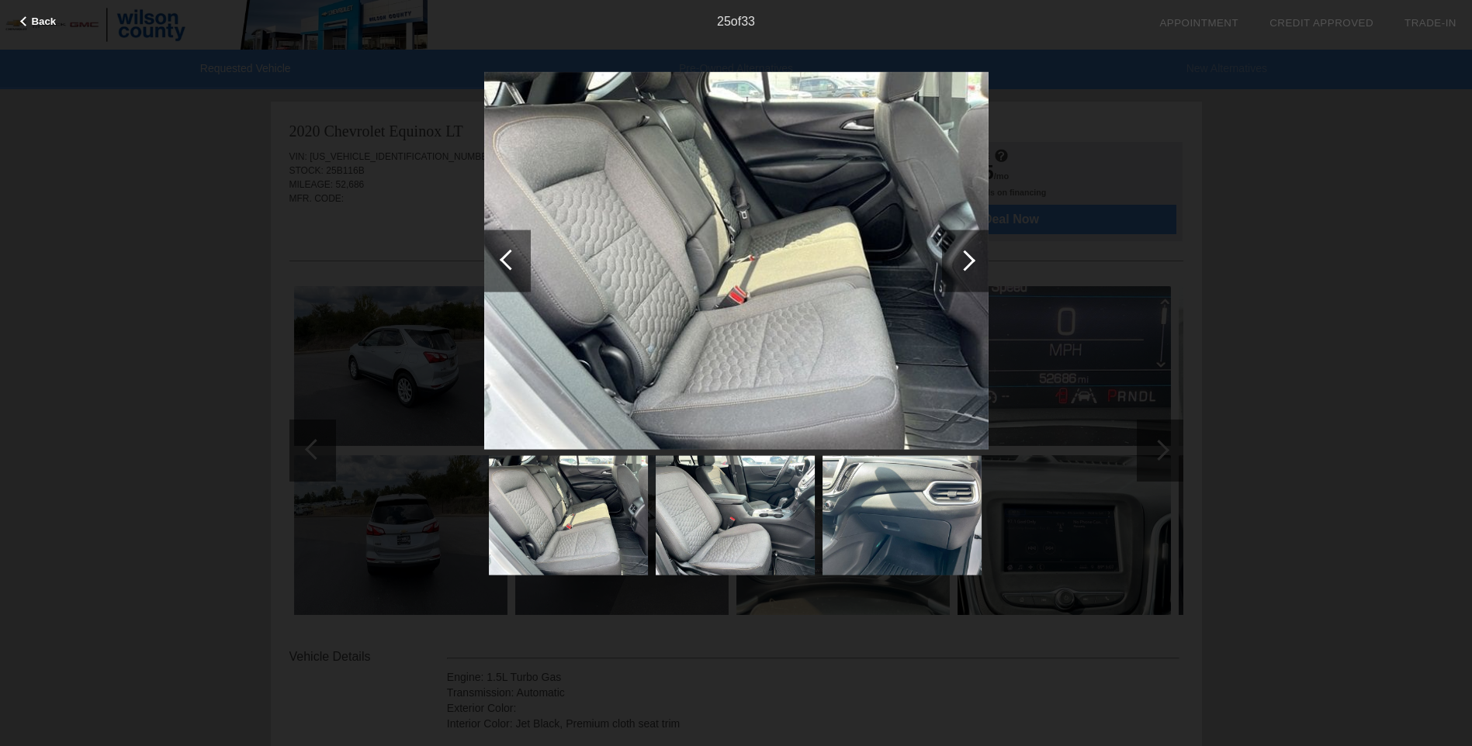
click at [961, 272] on div at bounding box center [965, 261] width 47 height 62
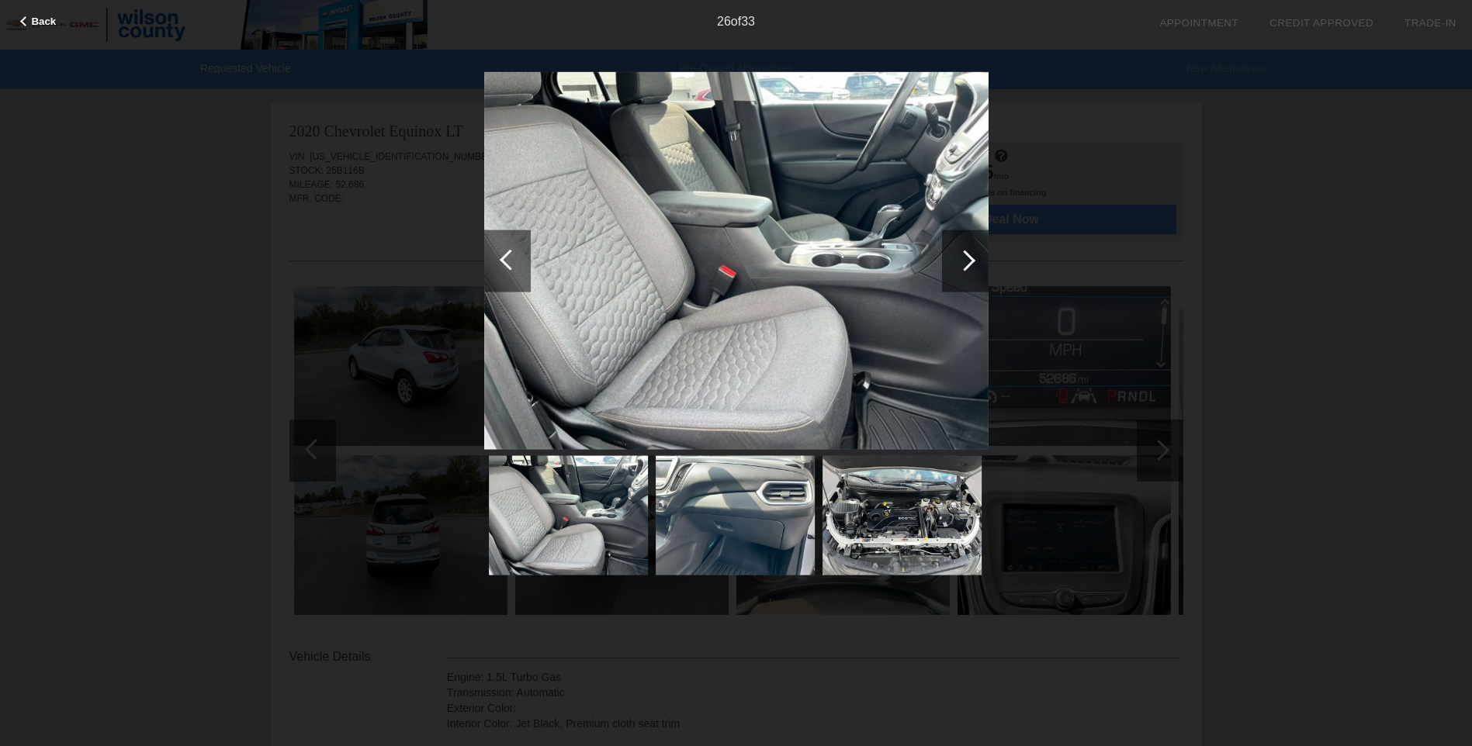
click at [961, 272] on div at bounding box center [965, 261] width 47 height 62
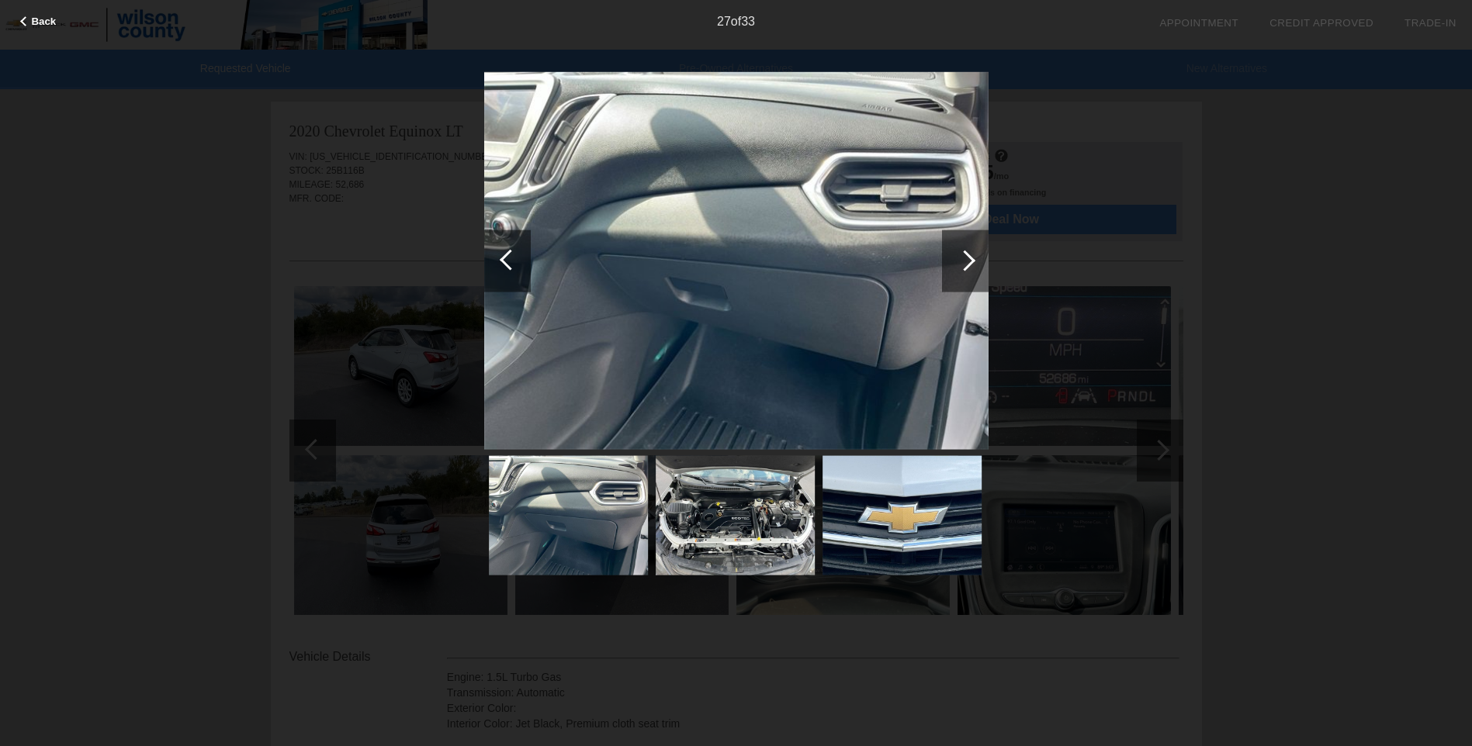
click at [961, 272] on div at bounding box center [965, 261] width 47 height 62
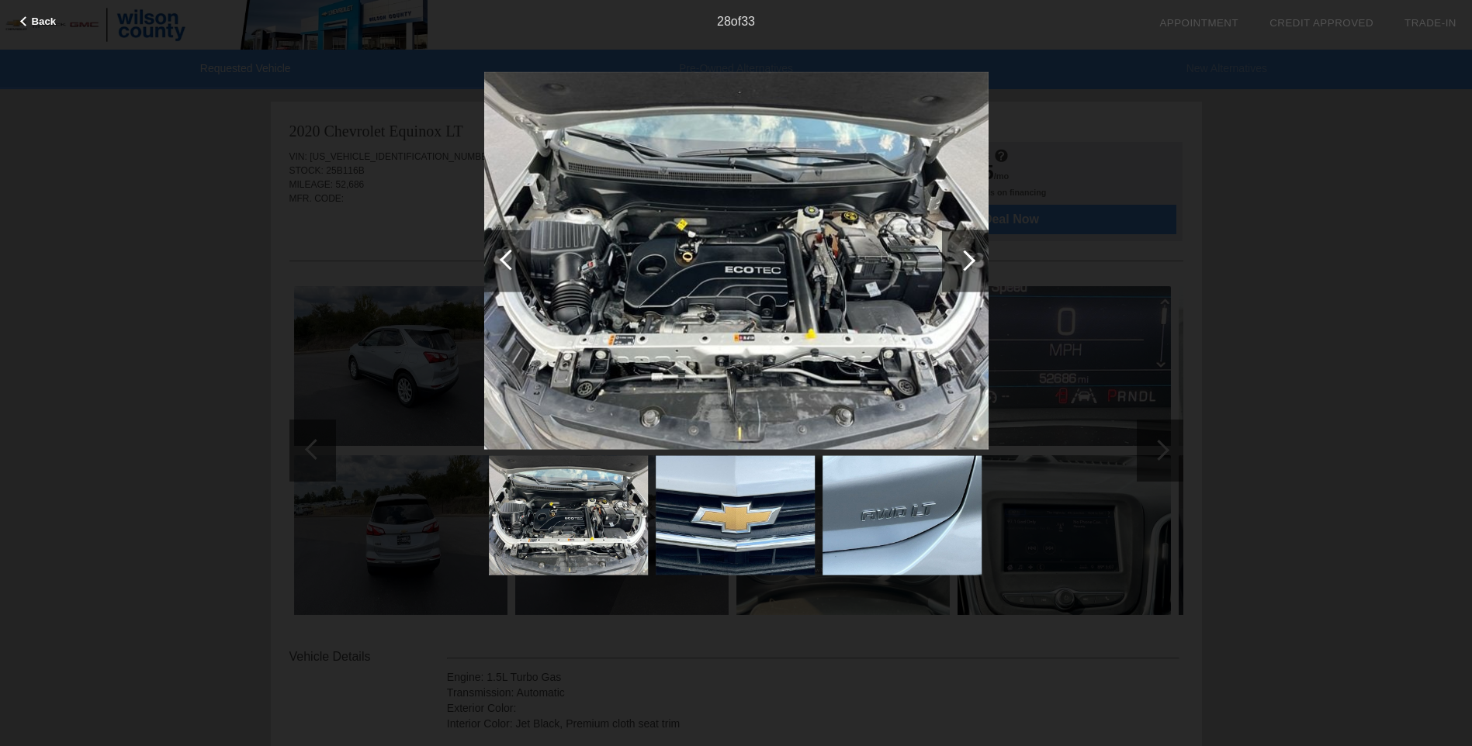
click at [961, 272] on div at bounding box center [965, 261] width 47 height 62
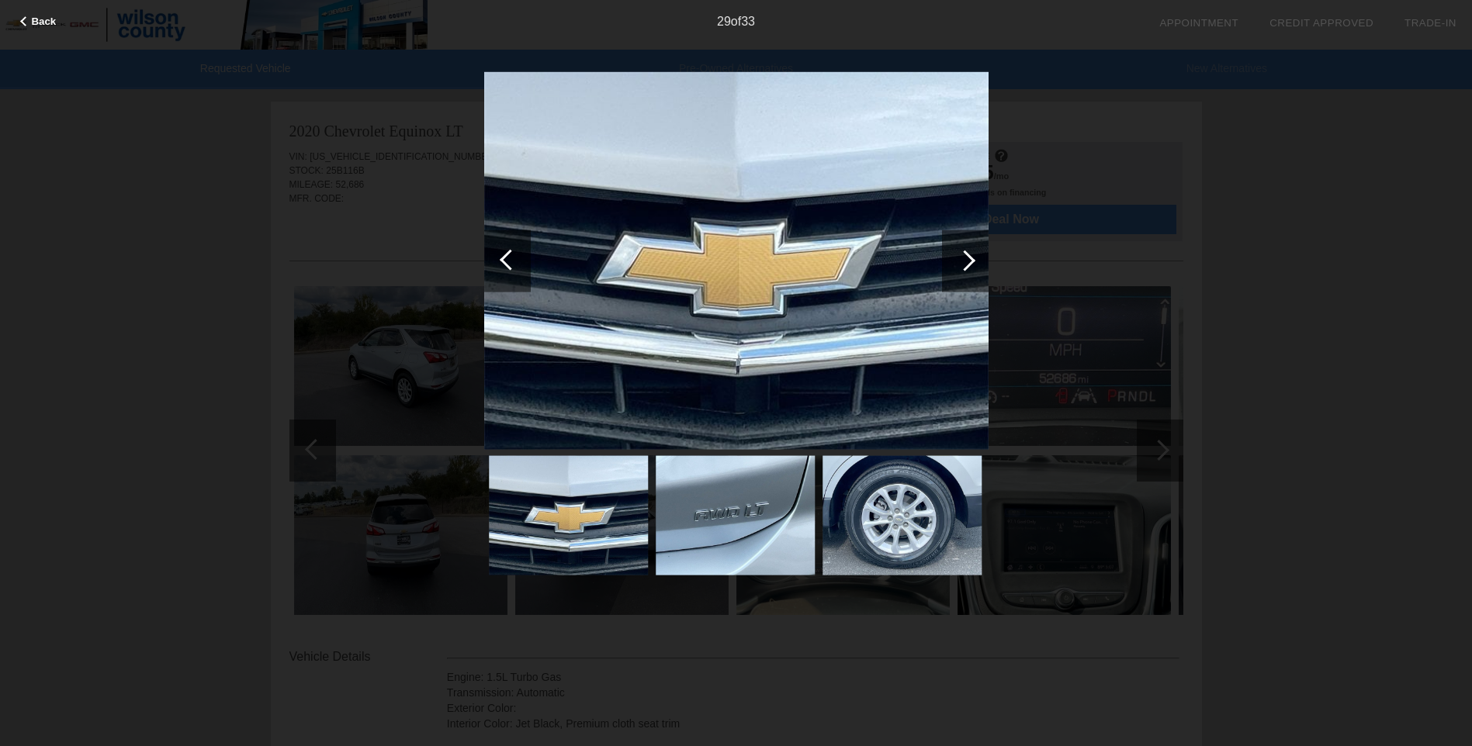
click at [961, 272] on div at bounding box center [965, 261] width 47 height 62
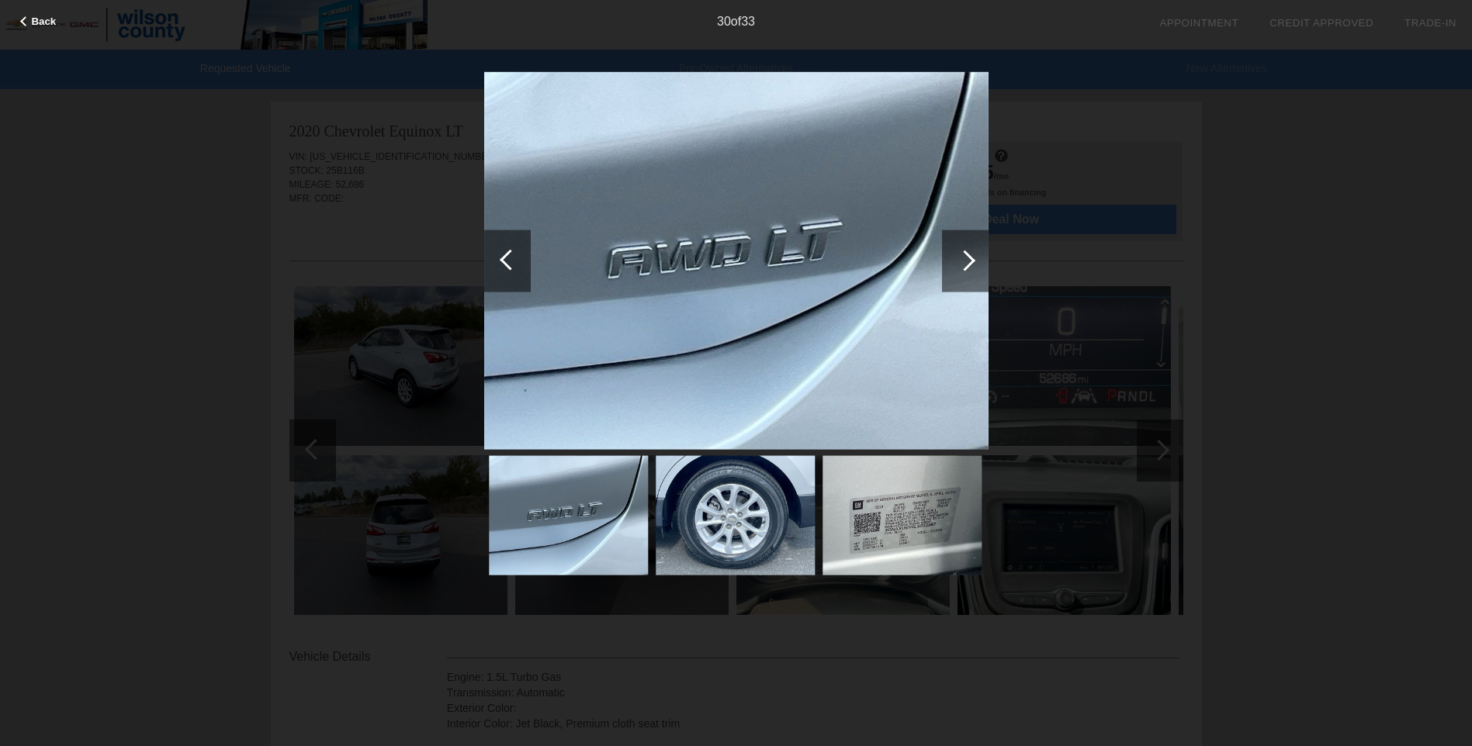
click at [961, 272] on div at bounding box center [965, 261] width 47 height 62
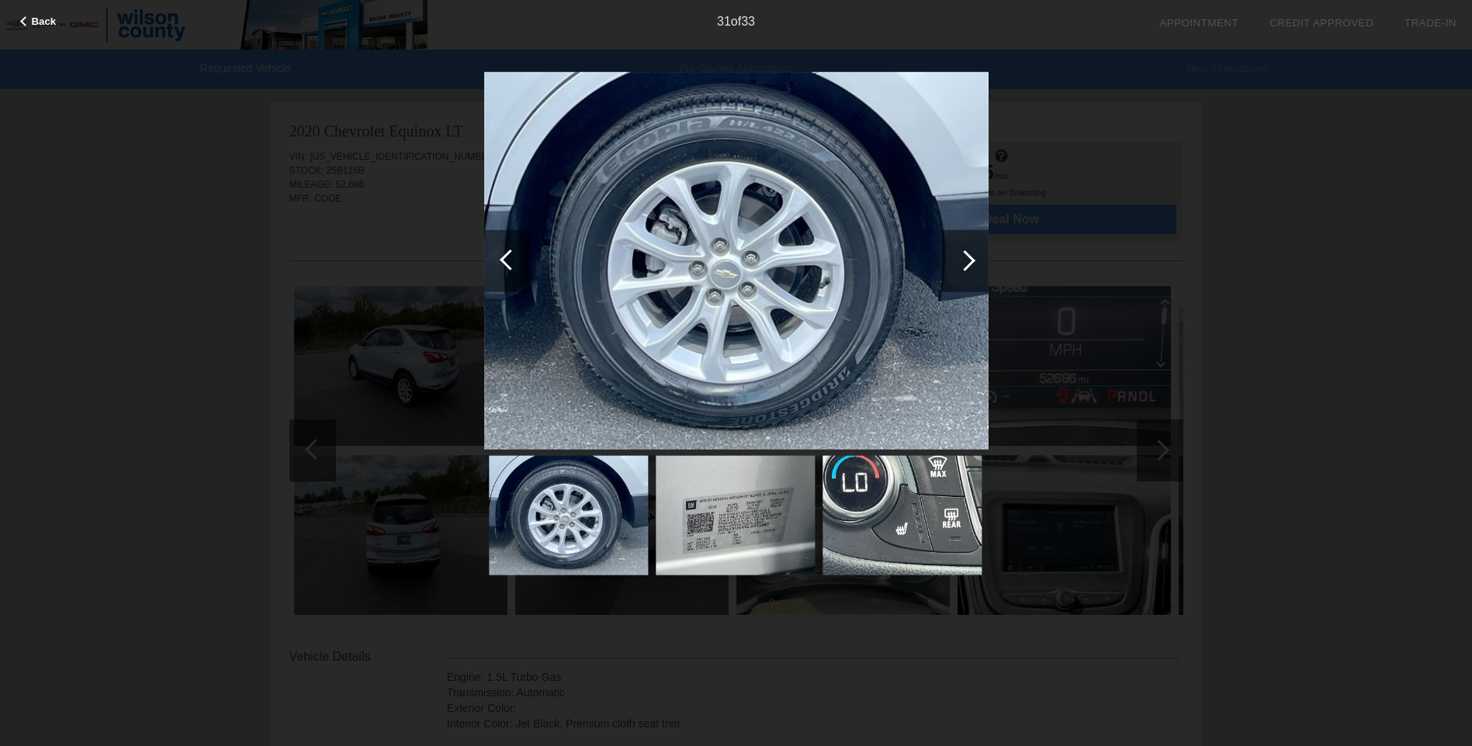
click at [961, 272] on div at bounding box center [965, 261] width 47 height 62
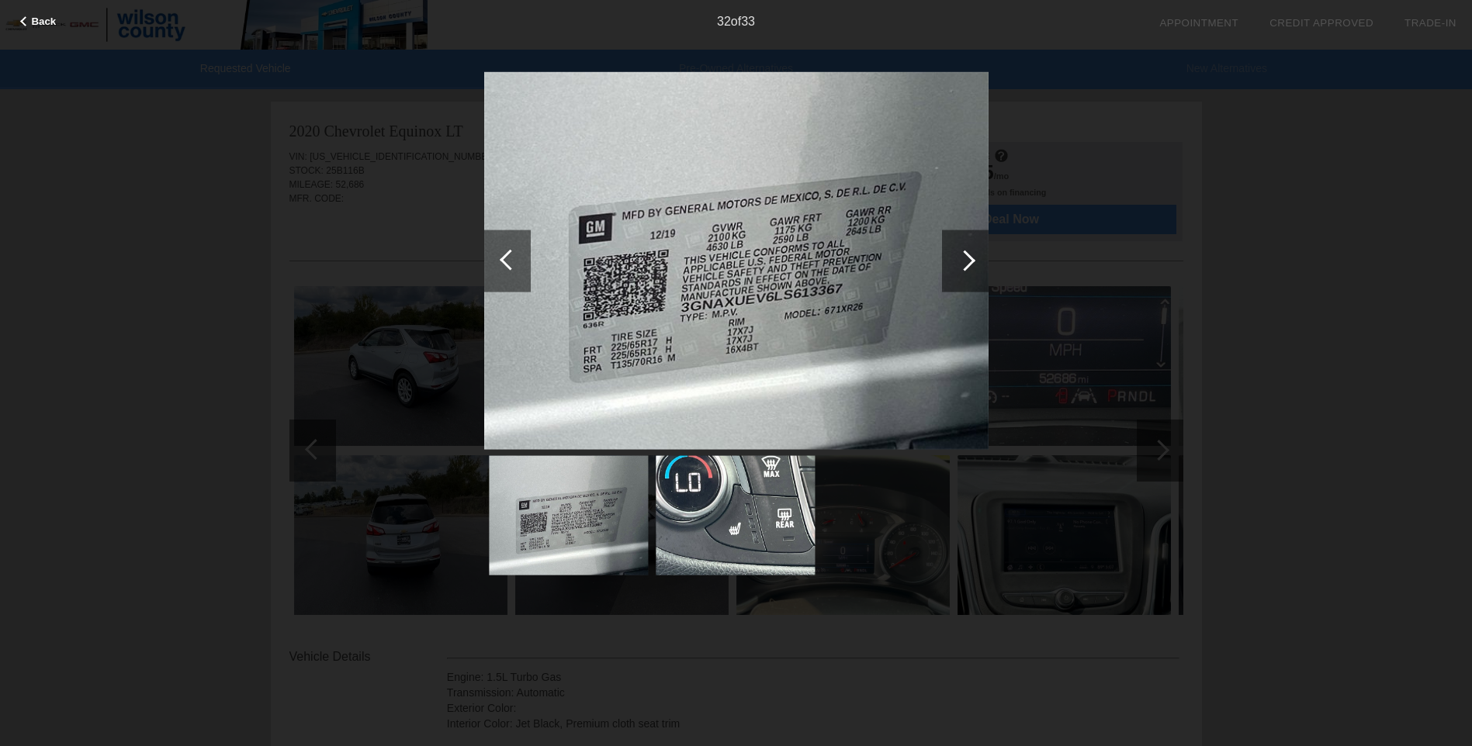
click at [961, 272] on div at bounding box center [965, 261] width 47 height 62
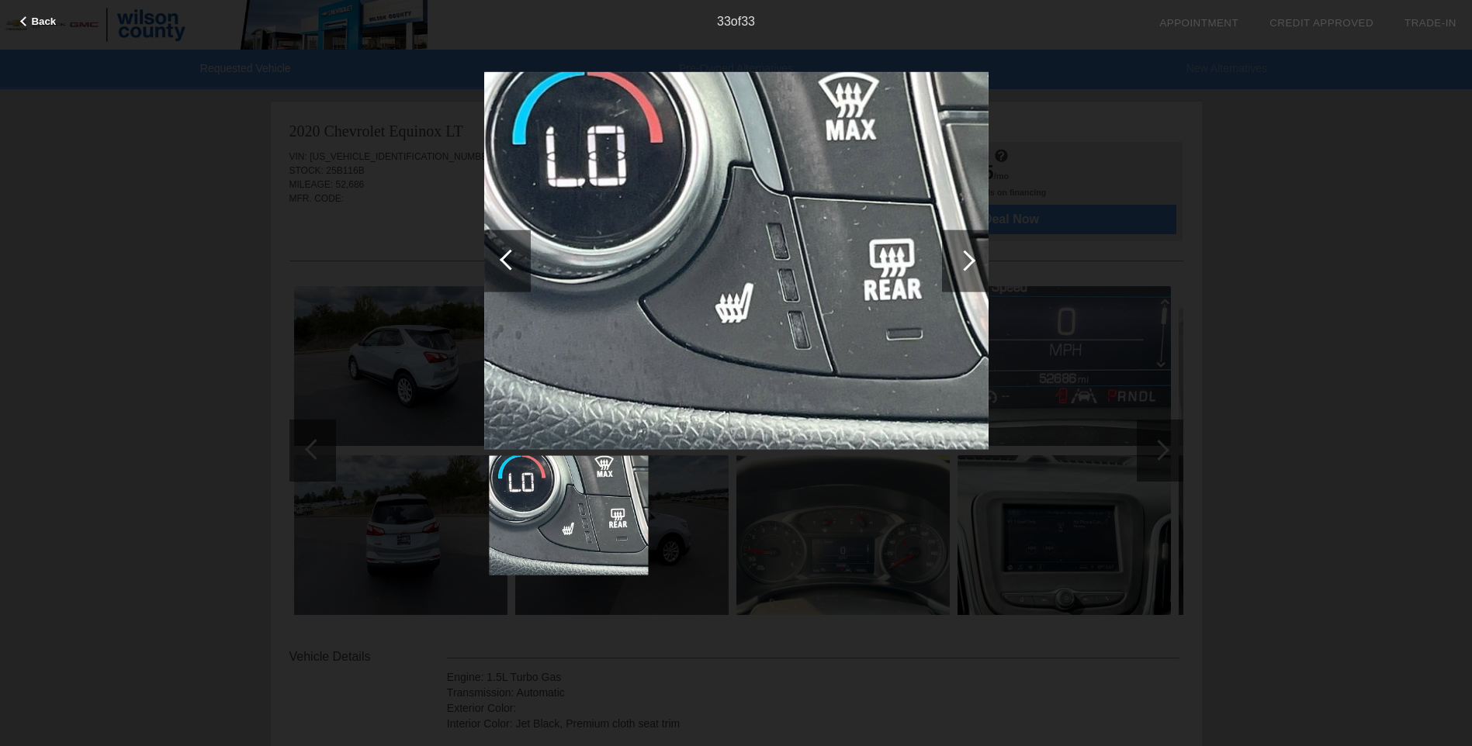
click at [961, 272] on div at bounding box center [965, 261] width 47 height 62
click at [48, 21] on span "Back" at bounding box center [43, 22] width 25 height 12
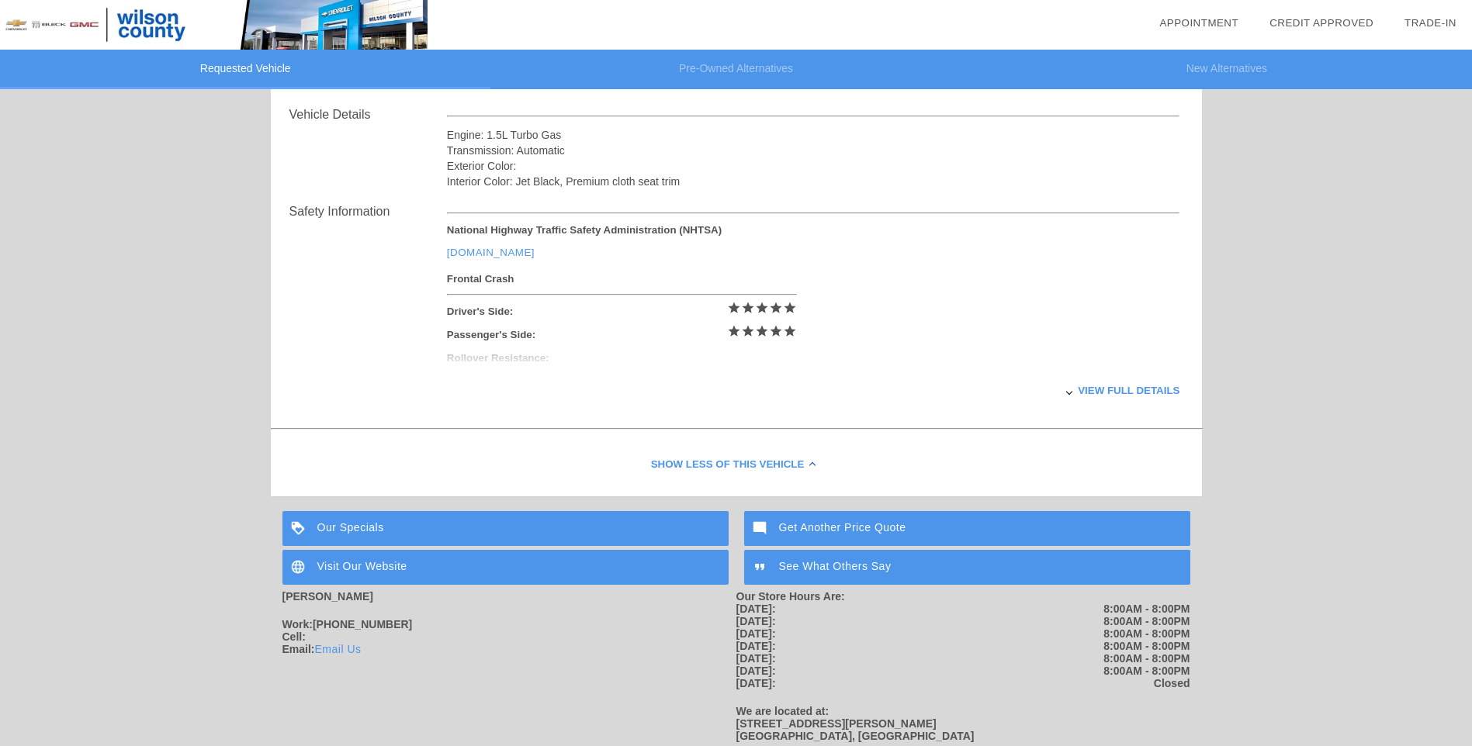
scroll to position [543, 0]
click at [1117, 389] on div "View full details" at bounding box center [813, 390] width 733 height 38
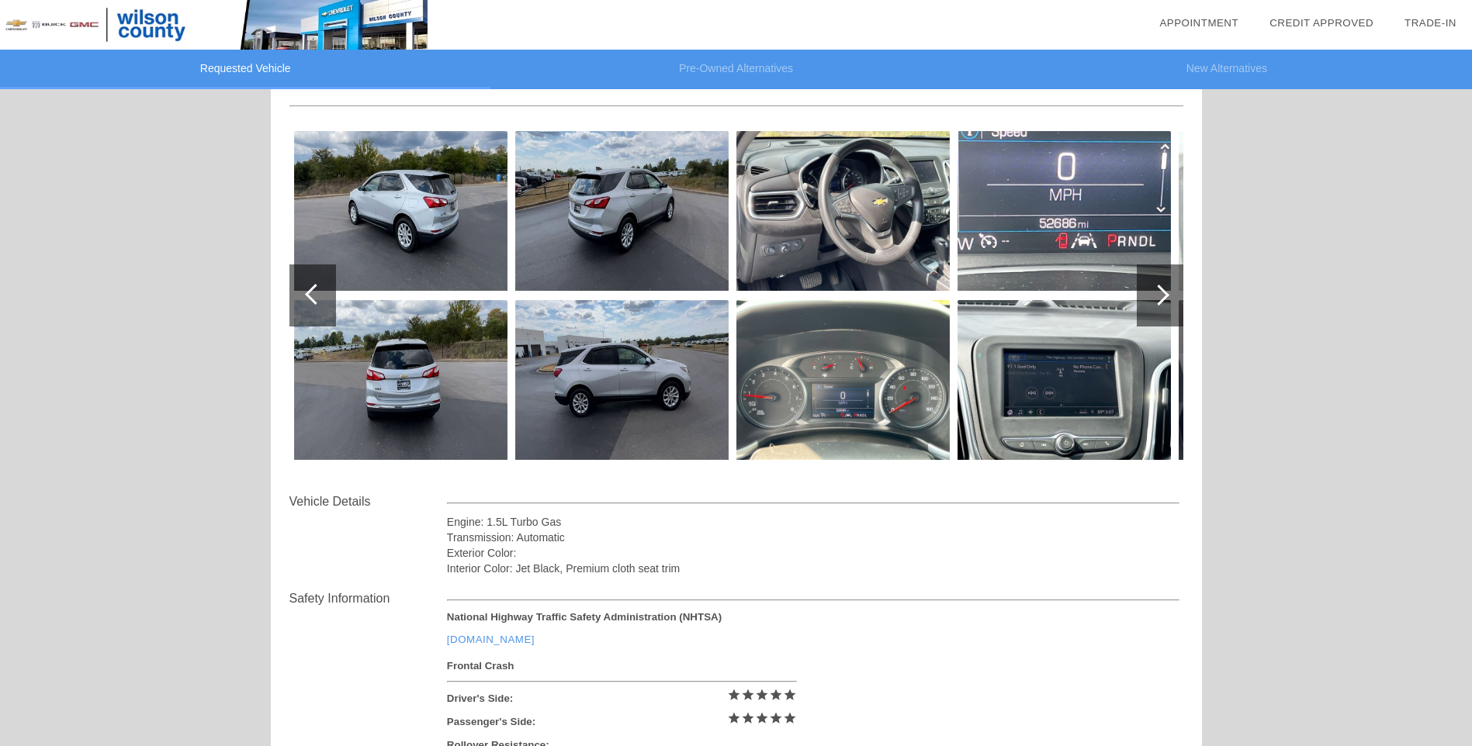
scroll to position [0, 0]
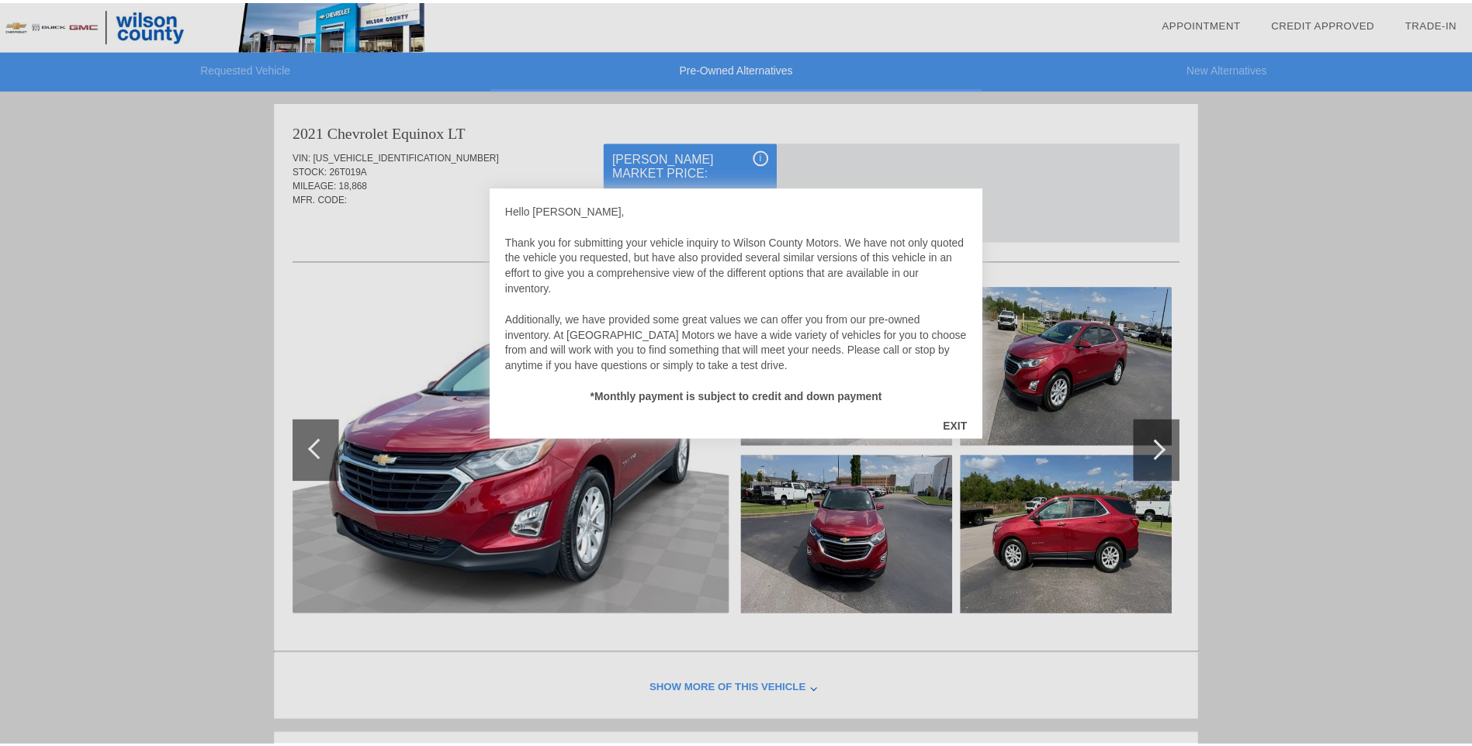
scroll to position [1272, 0]
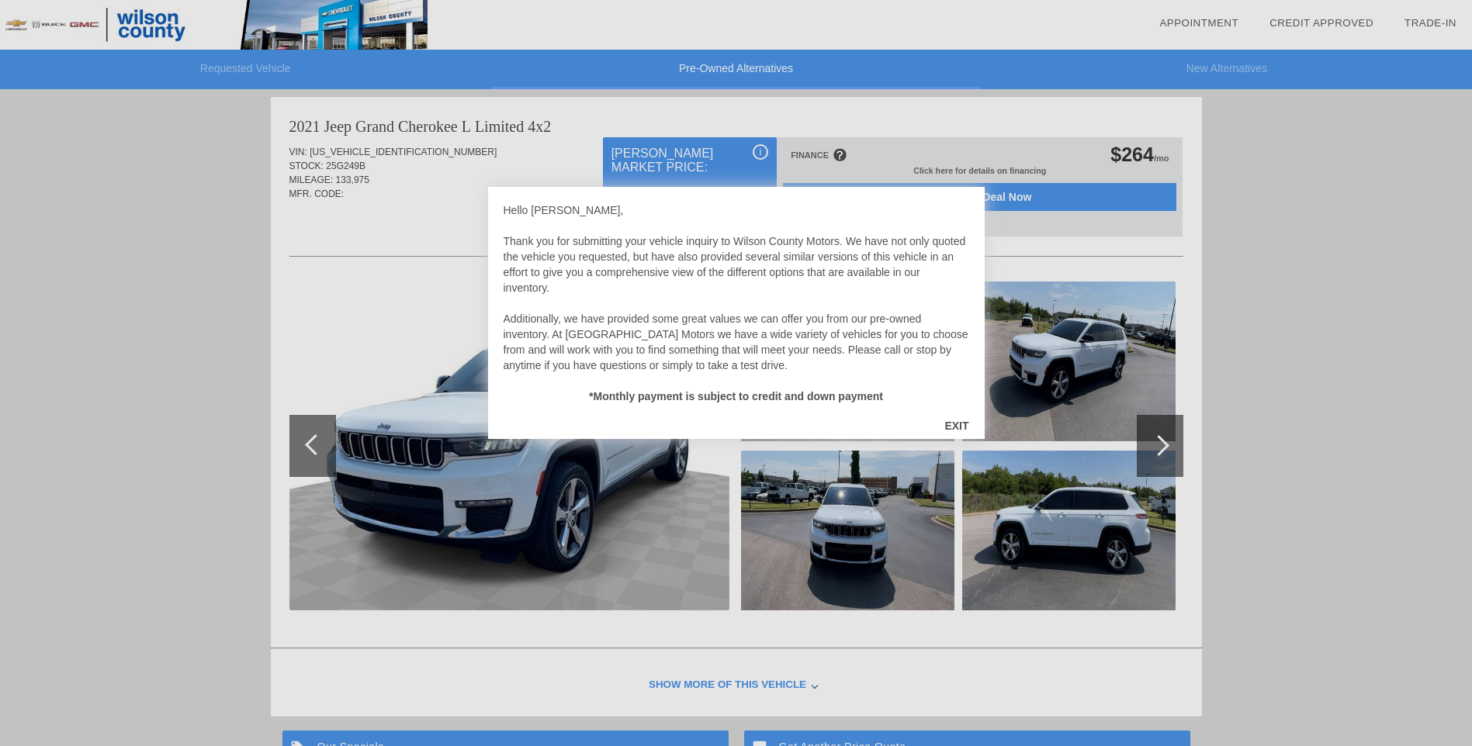
click at [964, 427] on div "EXIT" at bounding box center [956, 426] width 55 height 47
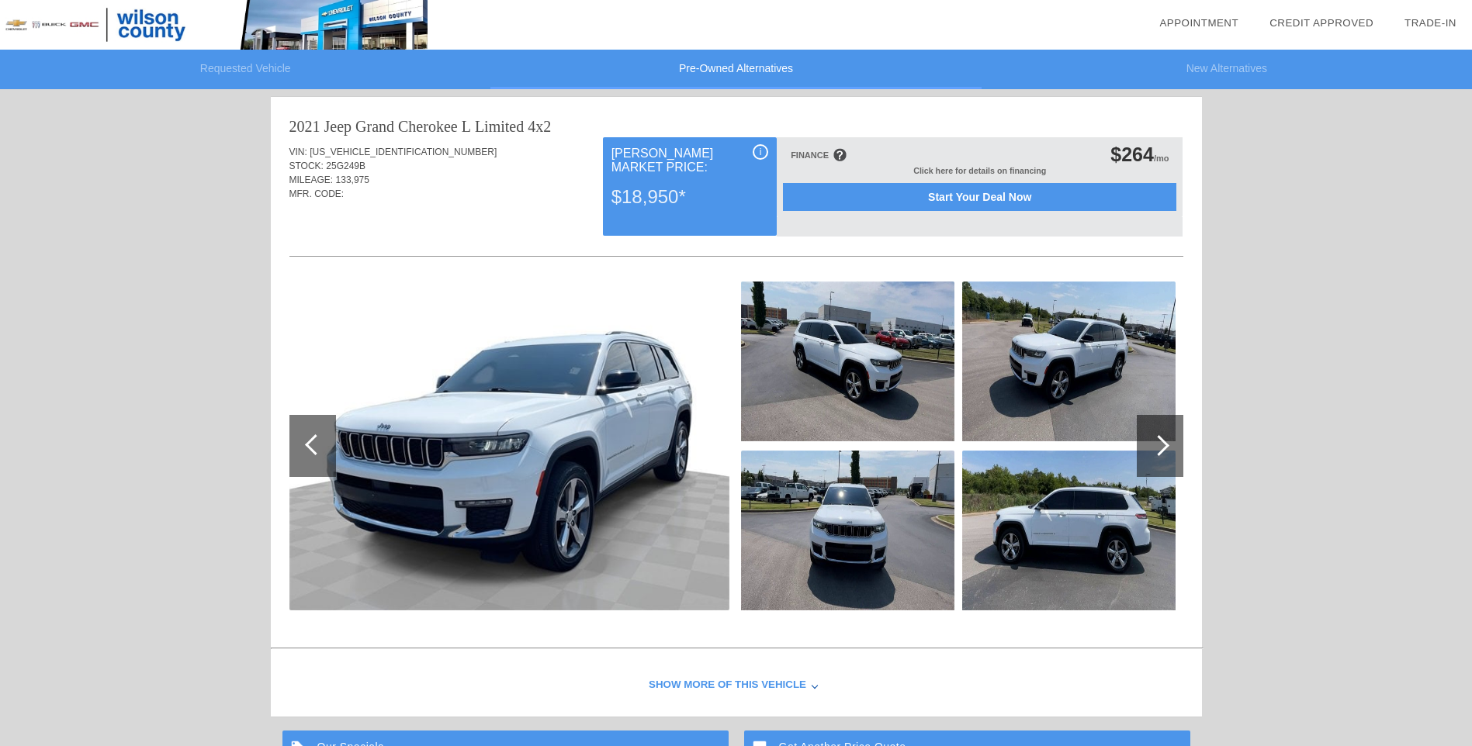
click at [1157, 446] on div at bounding box center [1158, 445] width 21 height 21
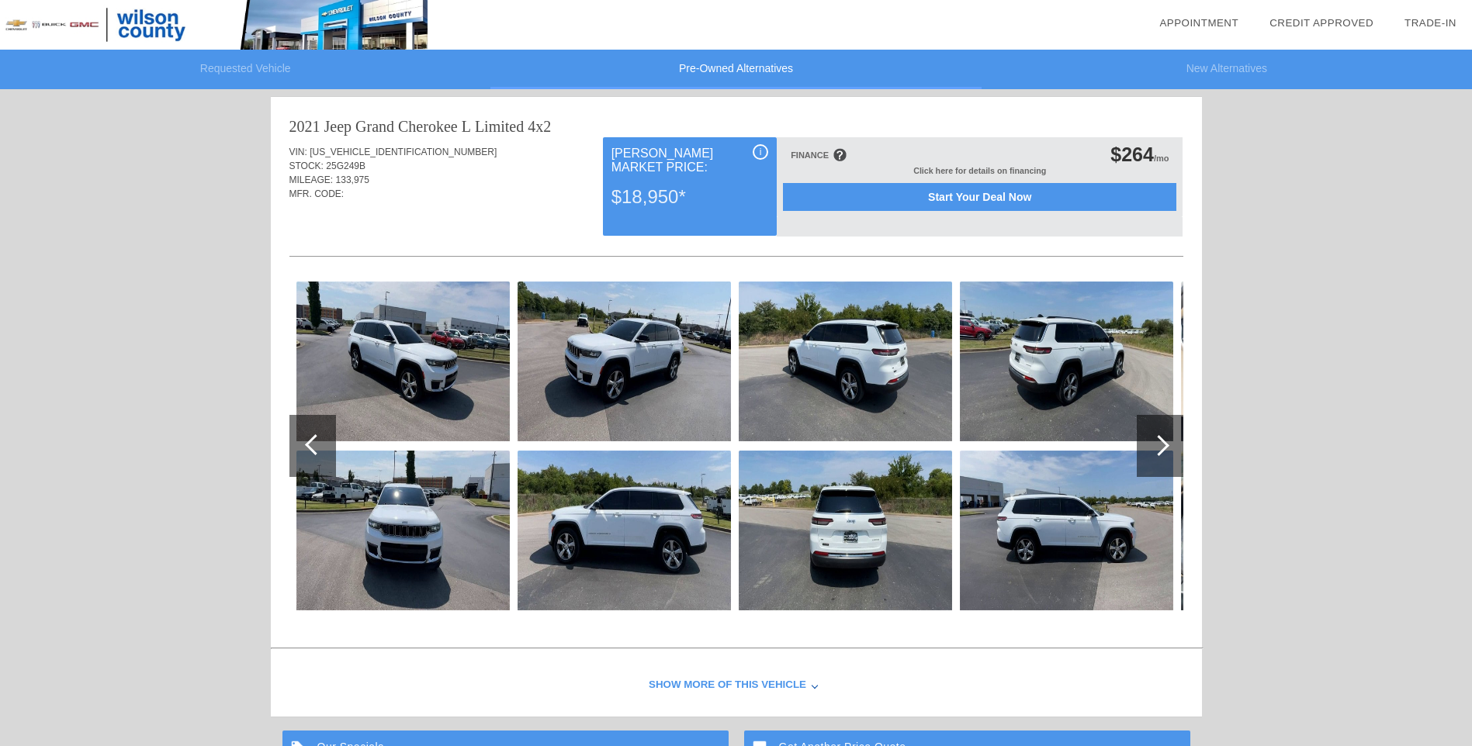
click at [1157, 446] on div at bounding box center [1158, 445] width 21 height 21
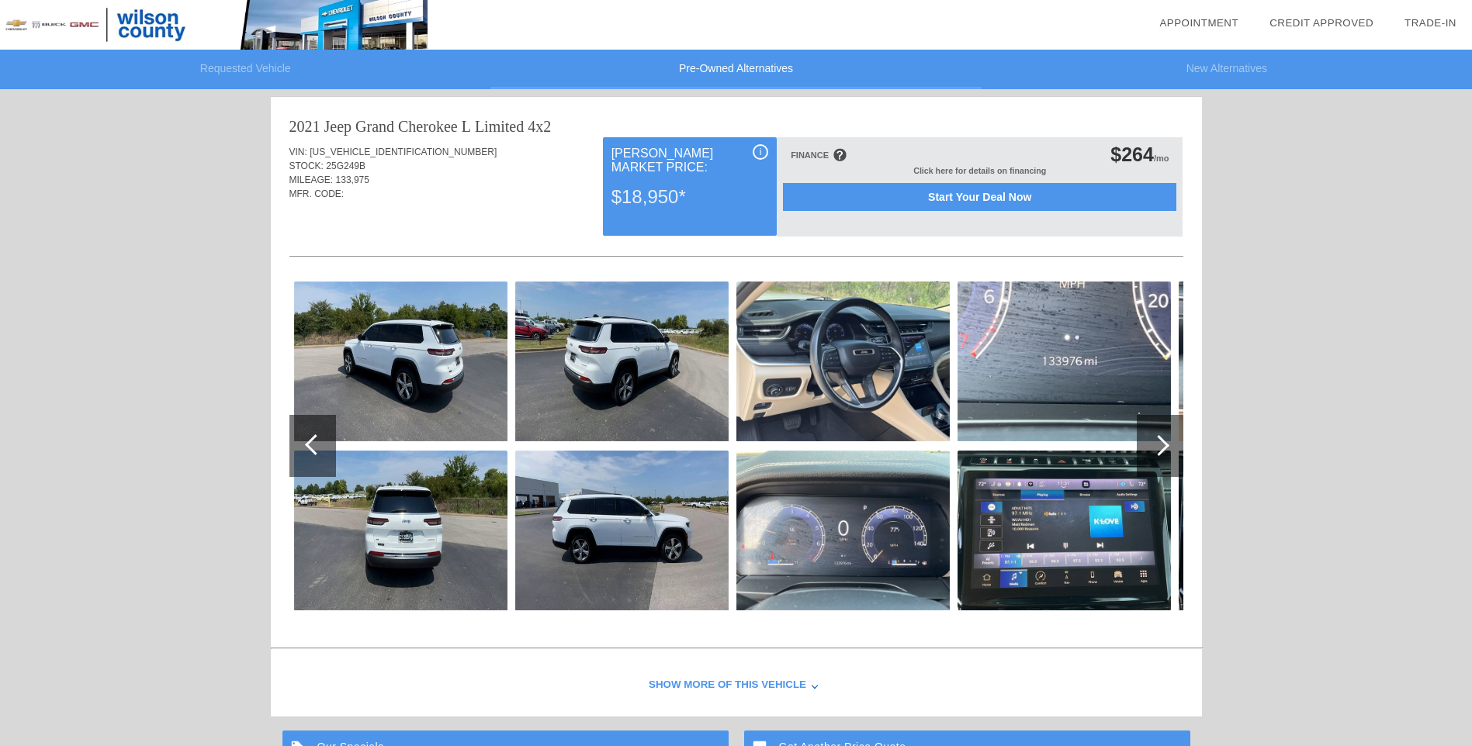
click at [1157, 446] on div at bounding box center [1158, 445] width 21 height 21
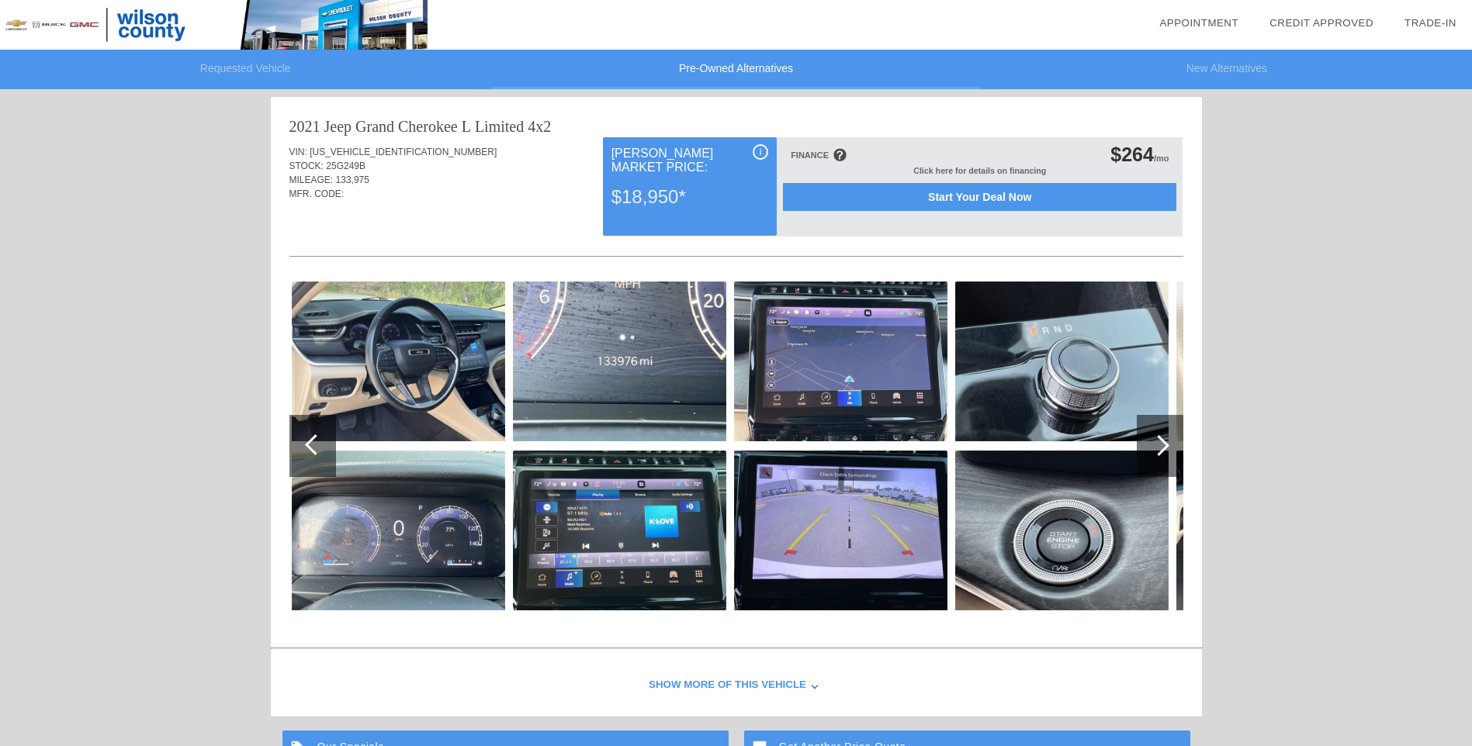
click at [1157, 446] on div at bounding box center [1158, 445] width 21 height 21
